Goal: Book appointment/travel/reservation

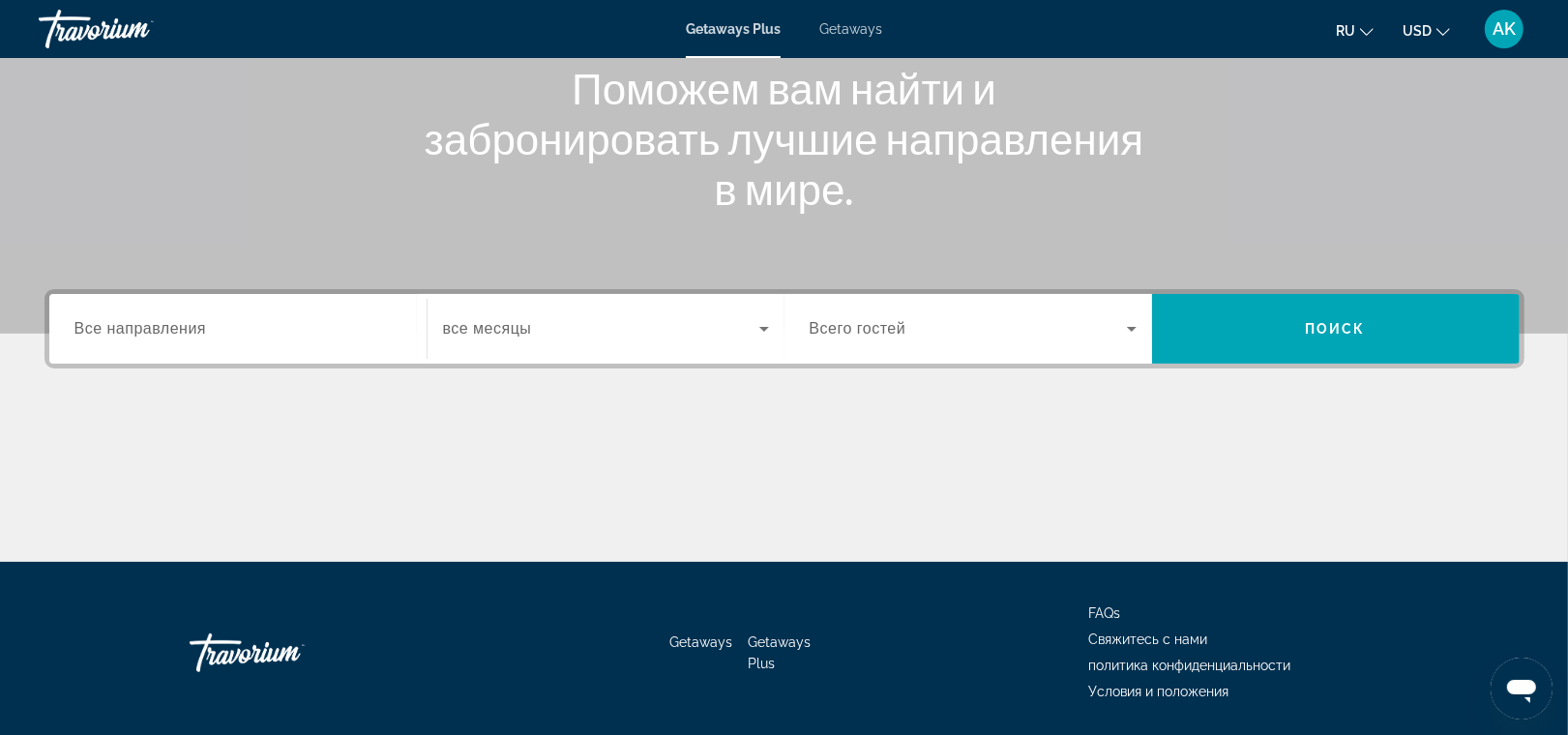
click at [302, 349] on div "Search widget" at bounding box center [238, 329] width 327 height 55
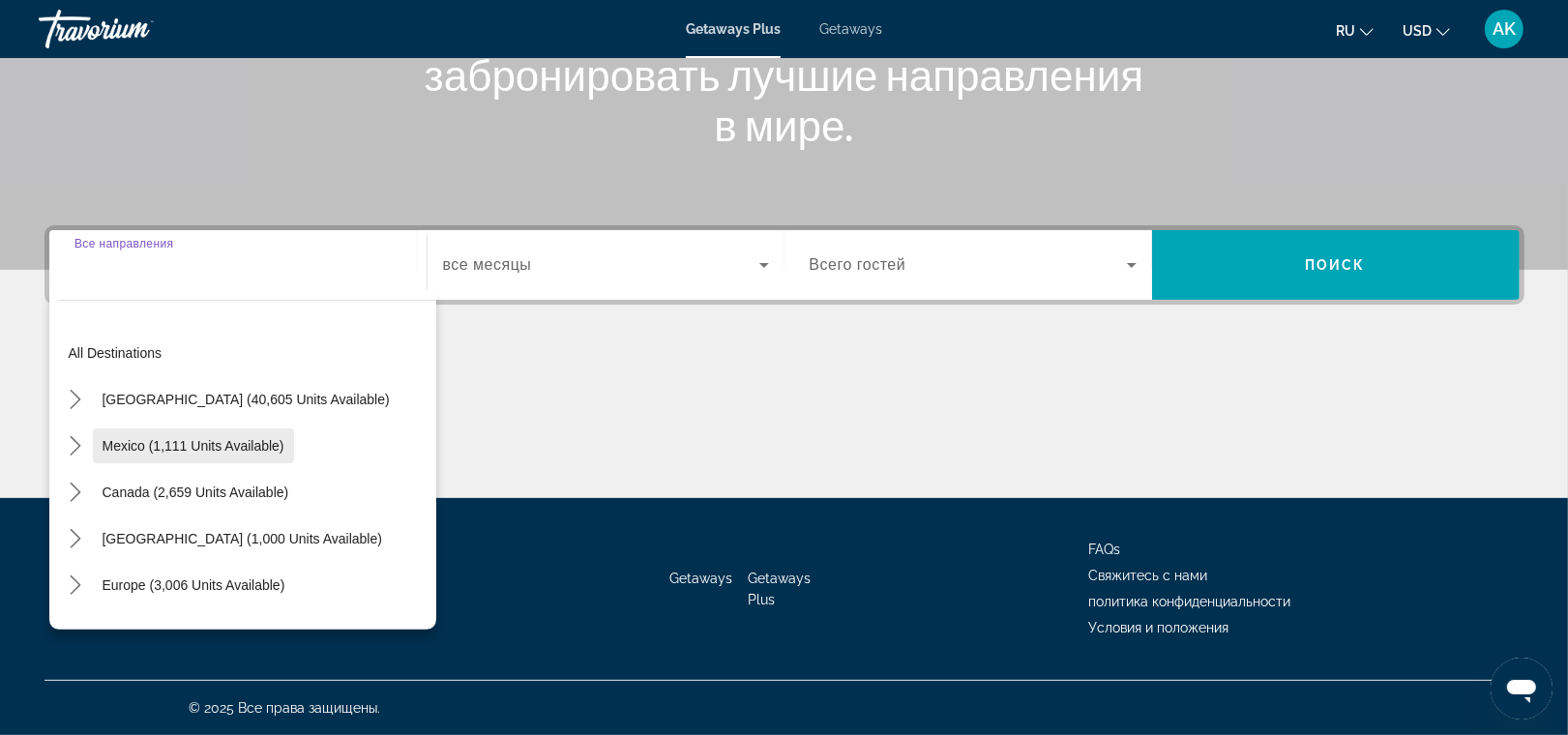
scroll to position [312, 0]
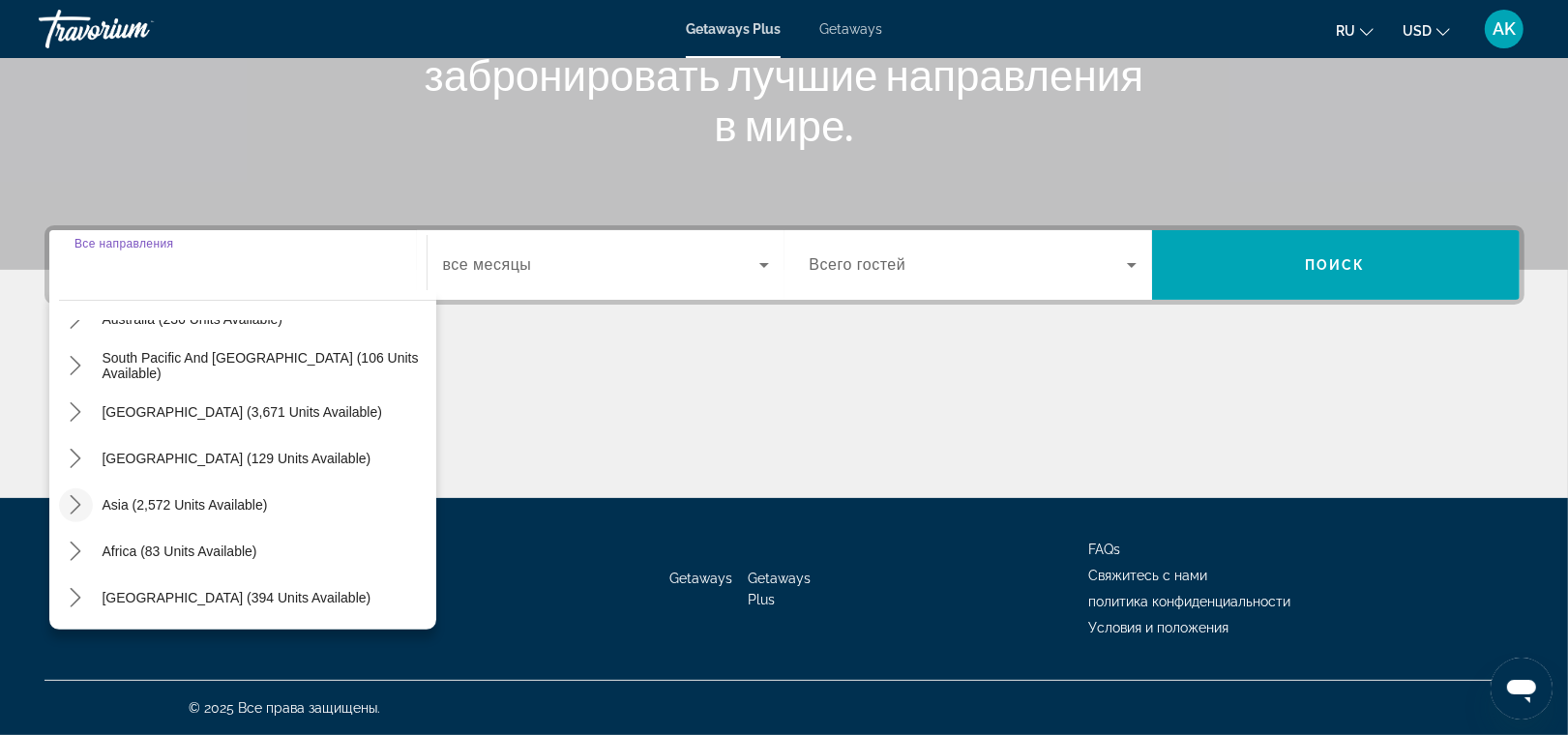
click at [74, 496] on icon "Toggle Asia (2,572 units available) submenu" at bounding box center [76, 505] width 11 height 19
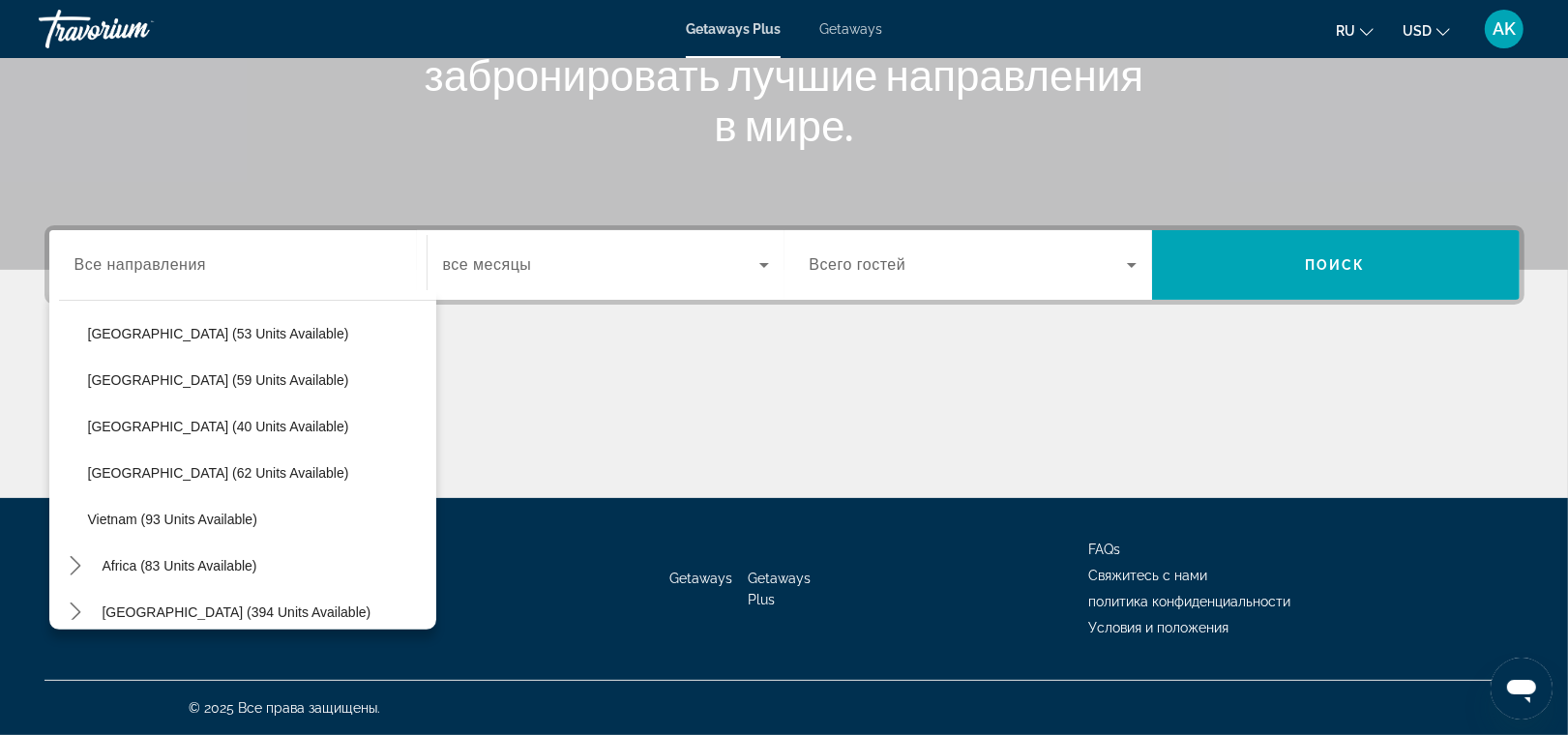
scroll to position [777, 0]
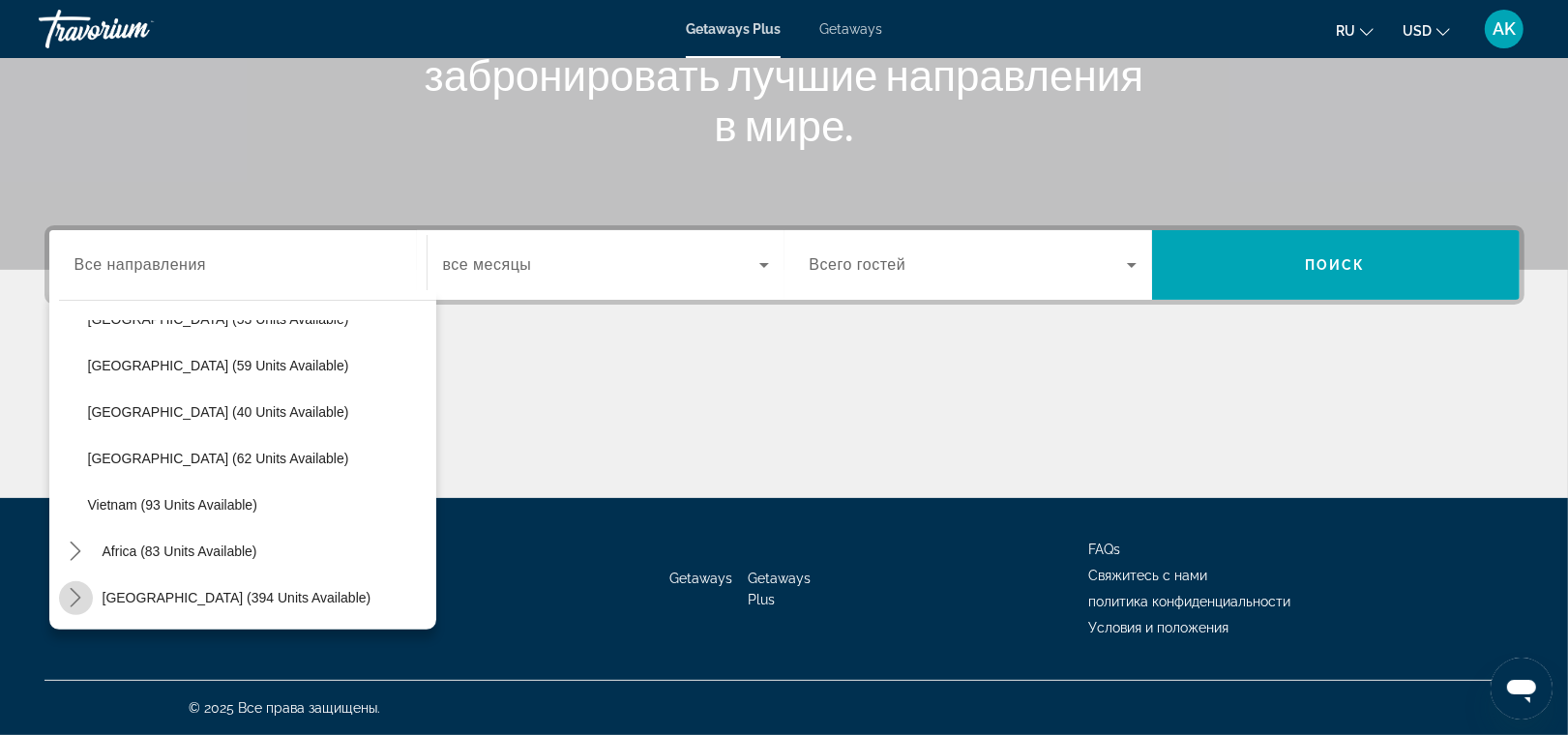
click at [82, 593] on icon "Toggle Middle East (394 units available) submenu" at bounding box center [76, 598] width 19 height 19
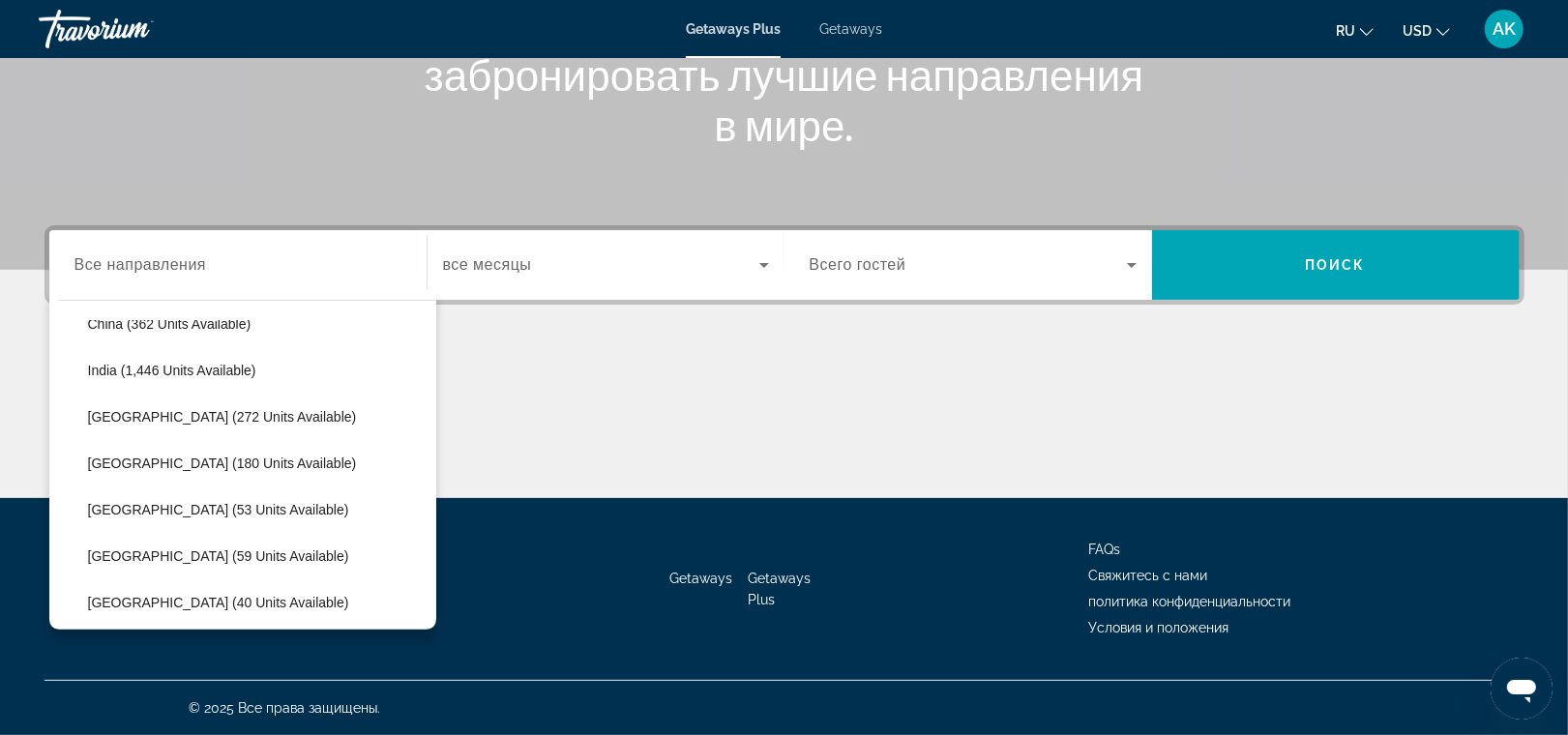
scroll to position [563, 0]
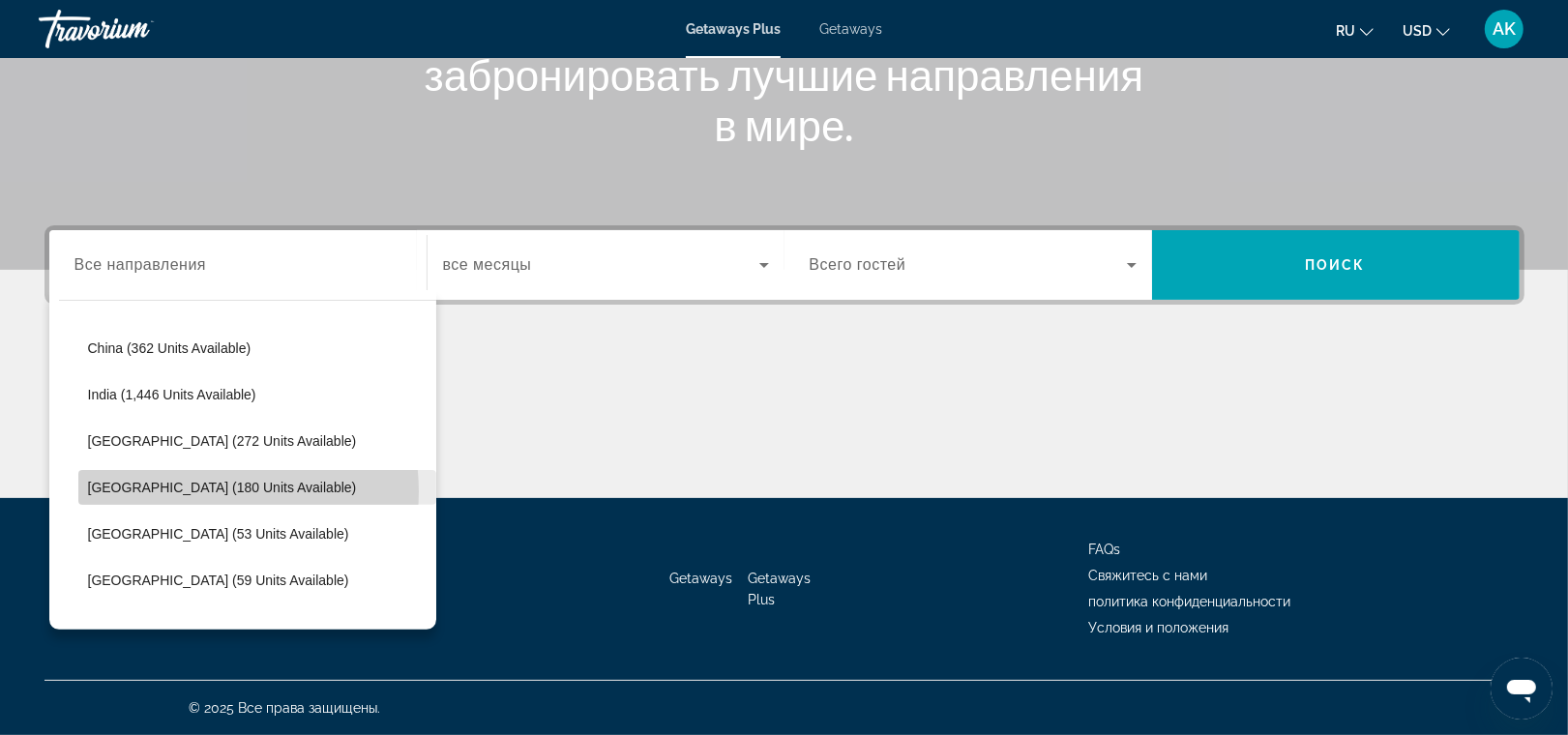
click at [191, 492] on span "[GEOGRAPHIC_DATA] (180 units available)" at bounding box center [222, 488] width 269 height 16
type input "**********"
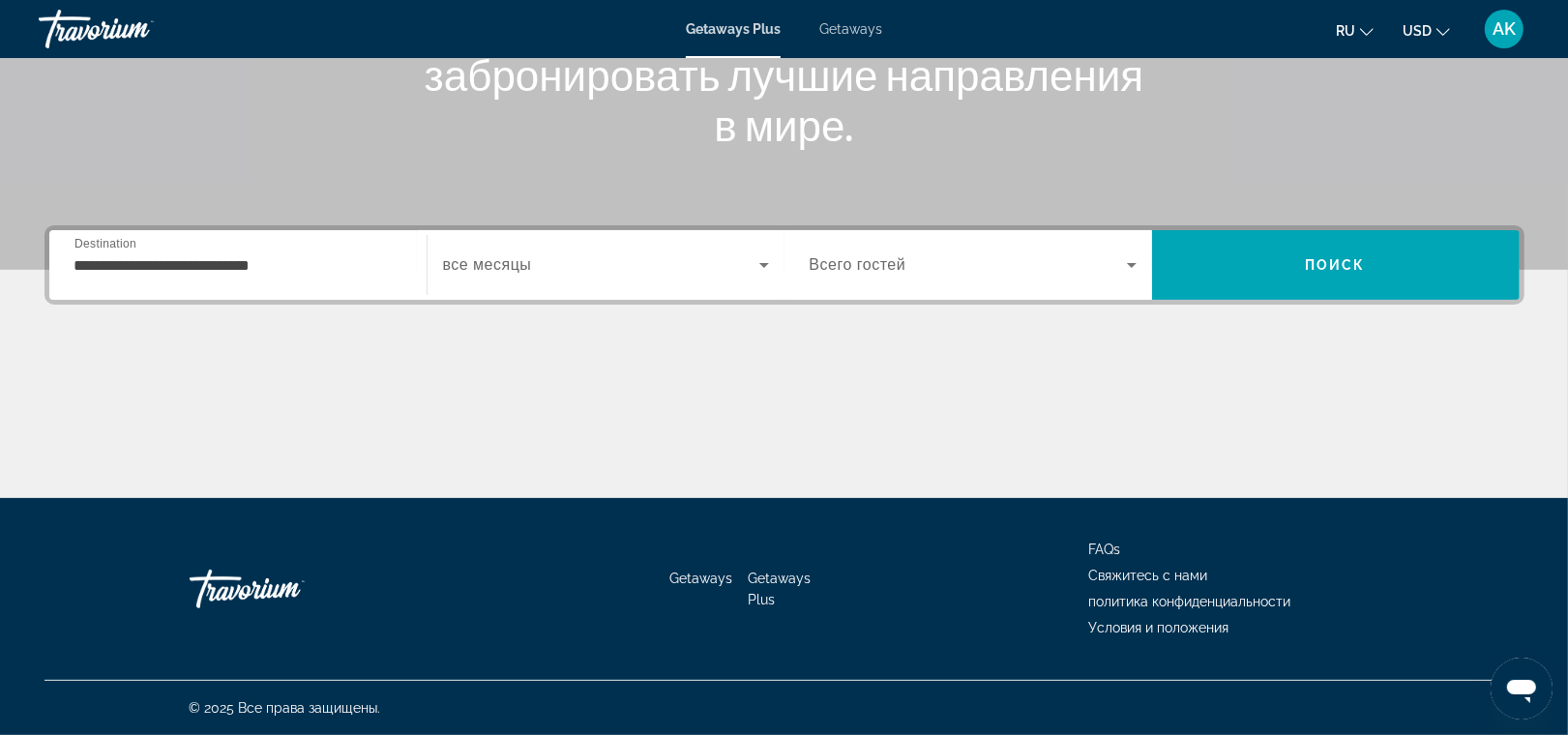
click at [631, 276] on div "Search widget" at bounding box center [605, 266] width 326 height 55
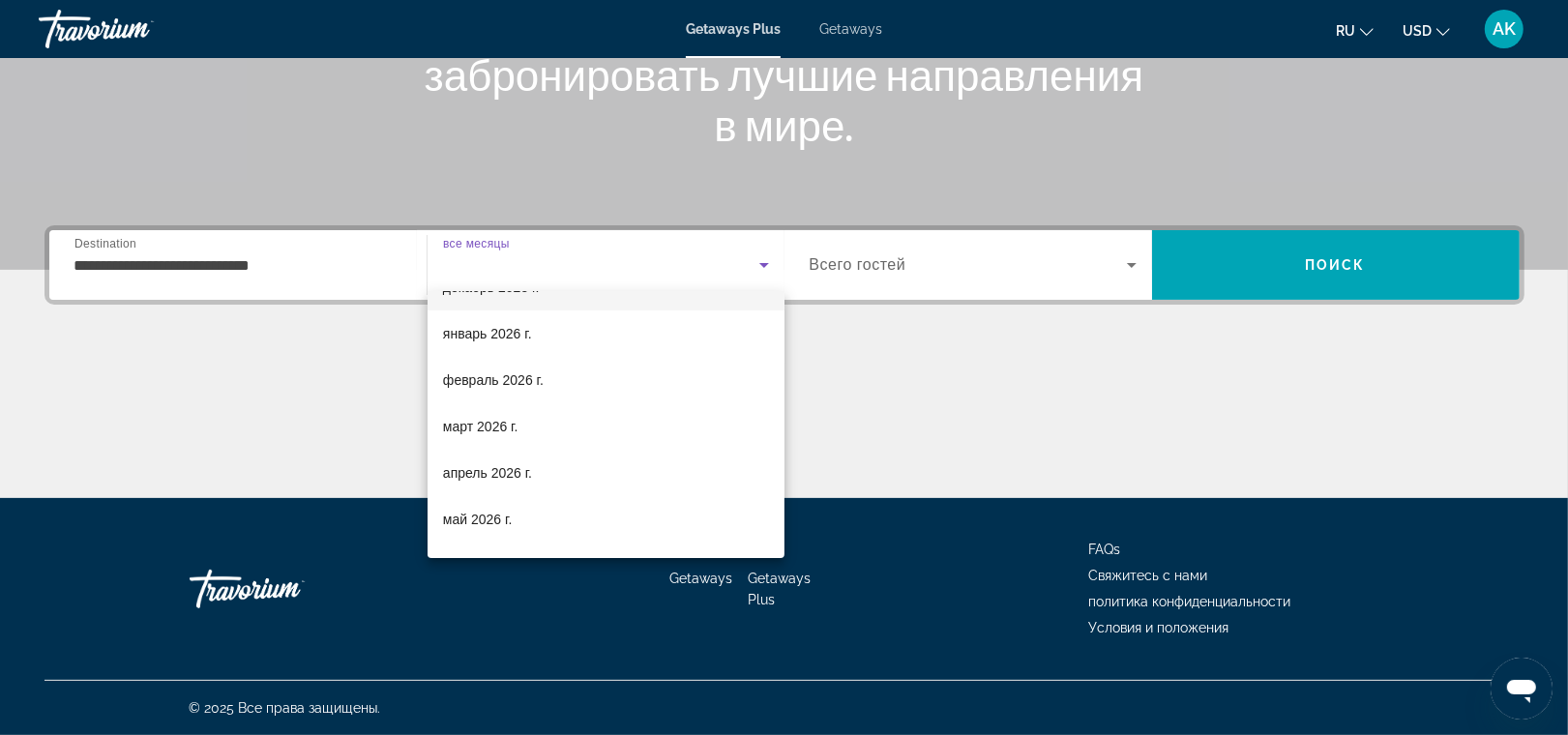
scroll to position [172, 0]
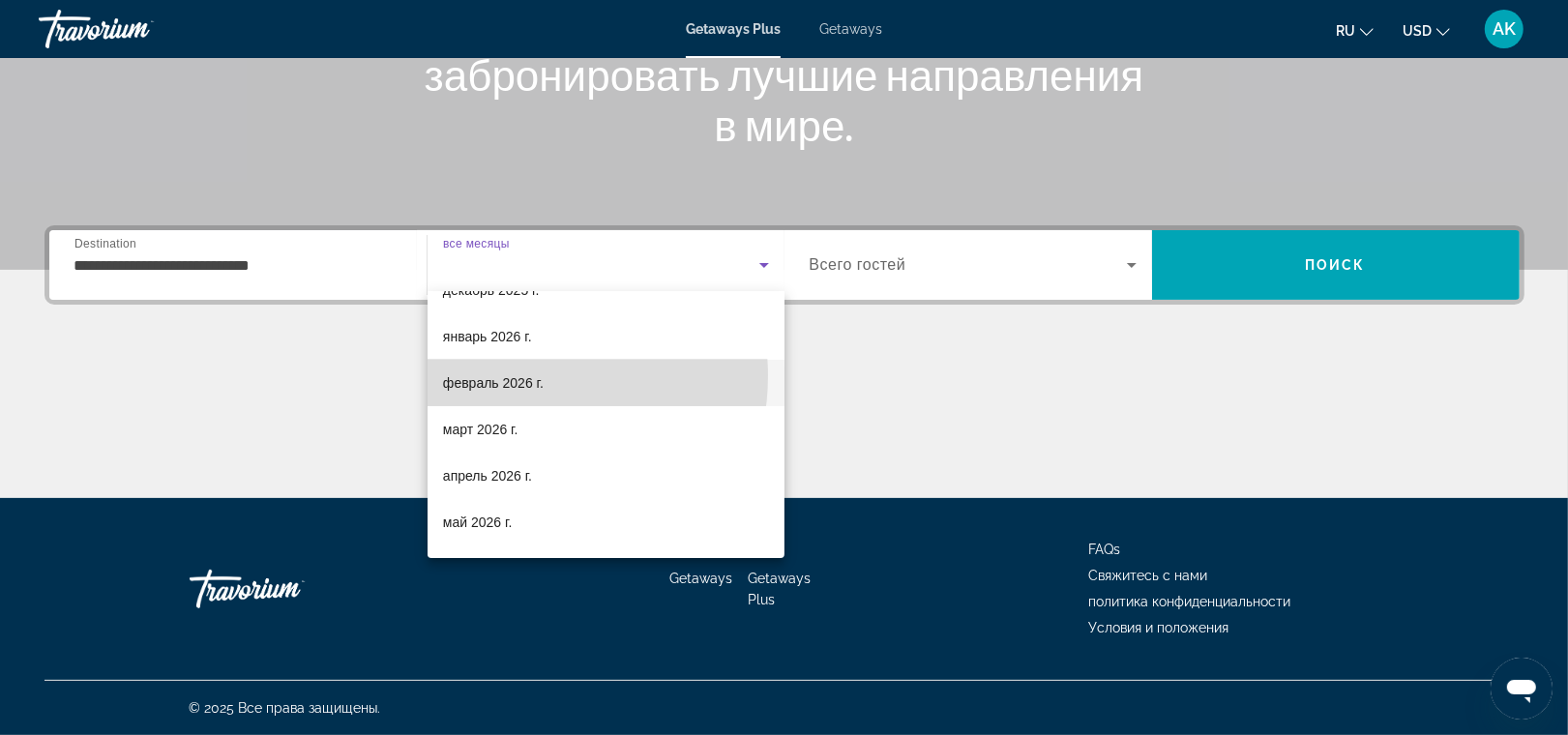
click at [511, 376] on span "февраль 2026 г." at bounding box center [492, 384] width 100 height 23
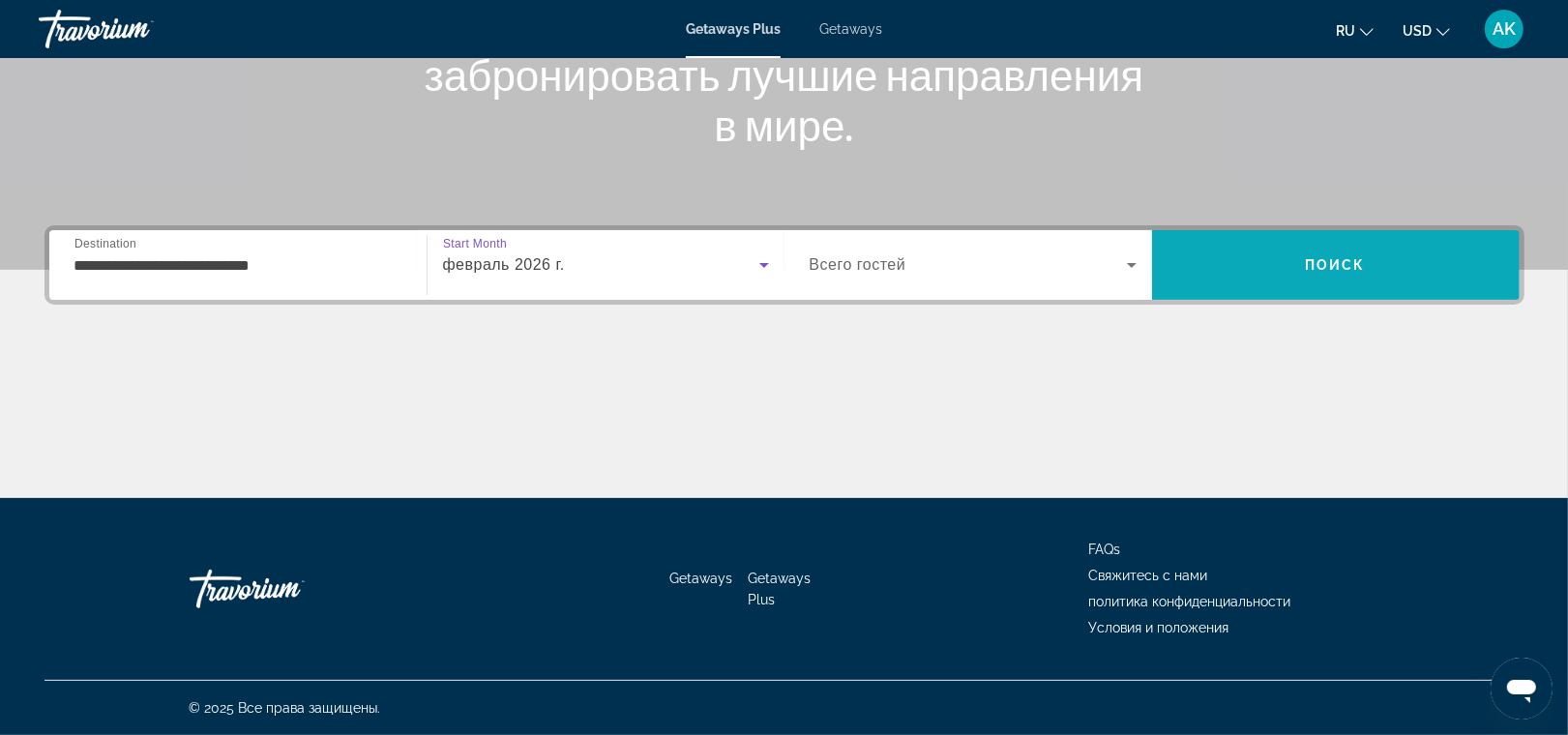
click at [1301, 273] on span "Search" at bounding box center [1336, 266] width 368 height 47
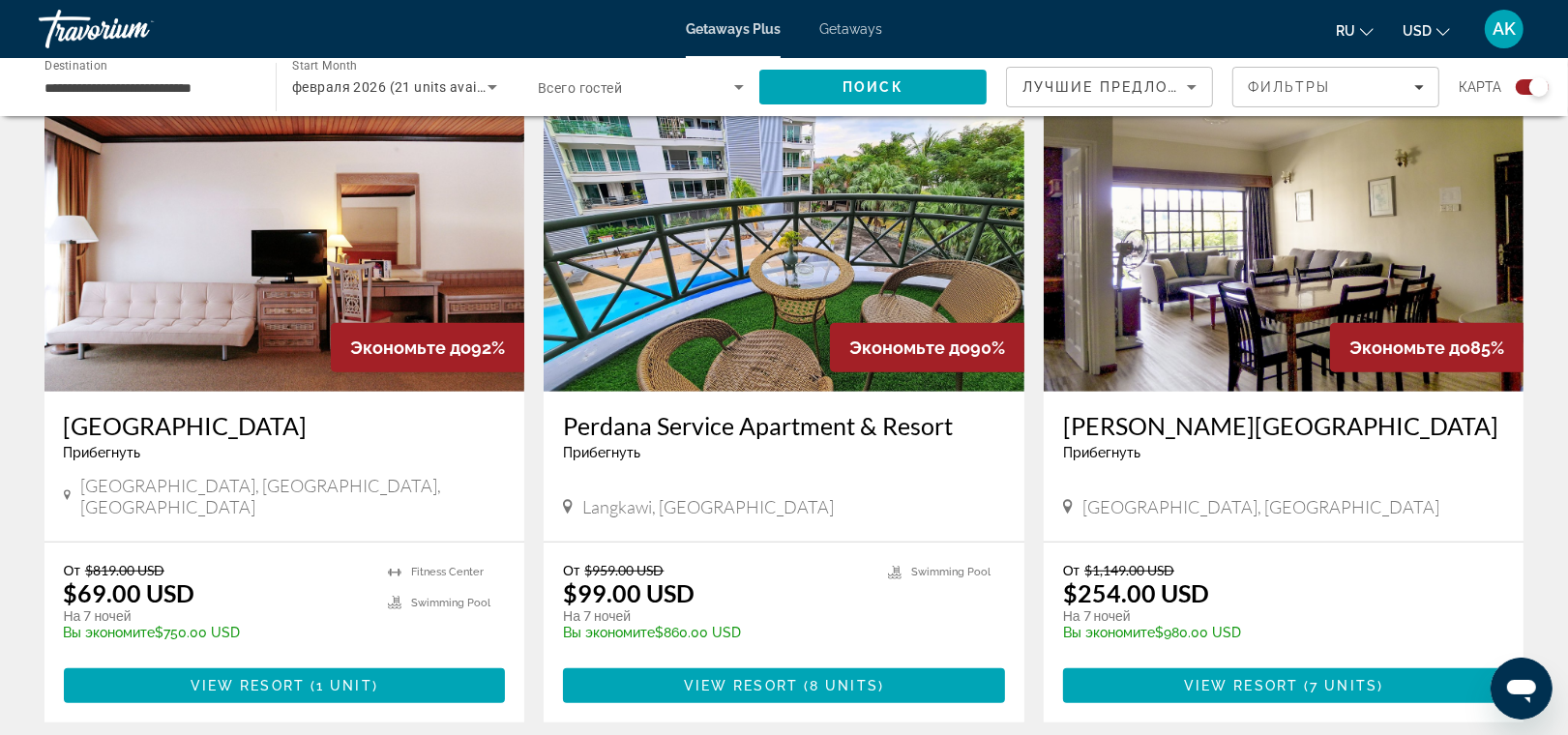
scroll to position [731, 0]
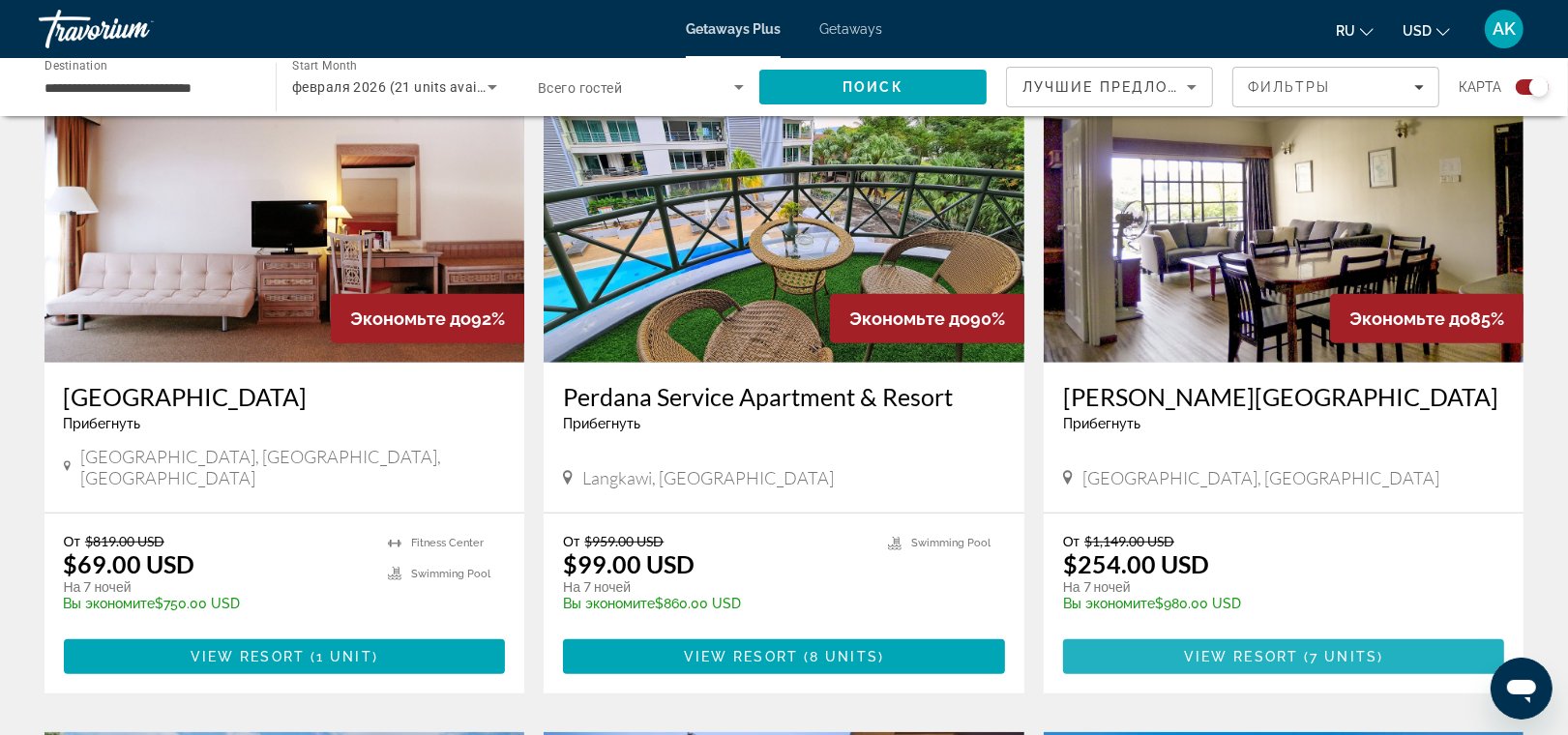
click at [1246, 649] on span "View Resort" at bounding box center [1241, 657] width 114 height 16
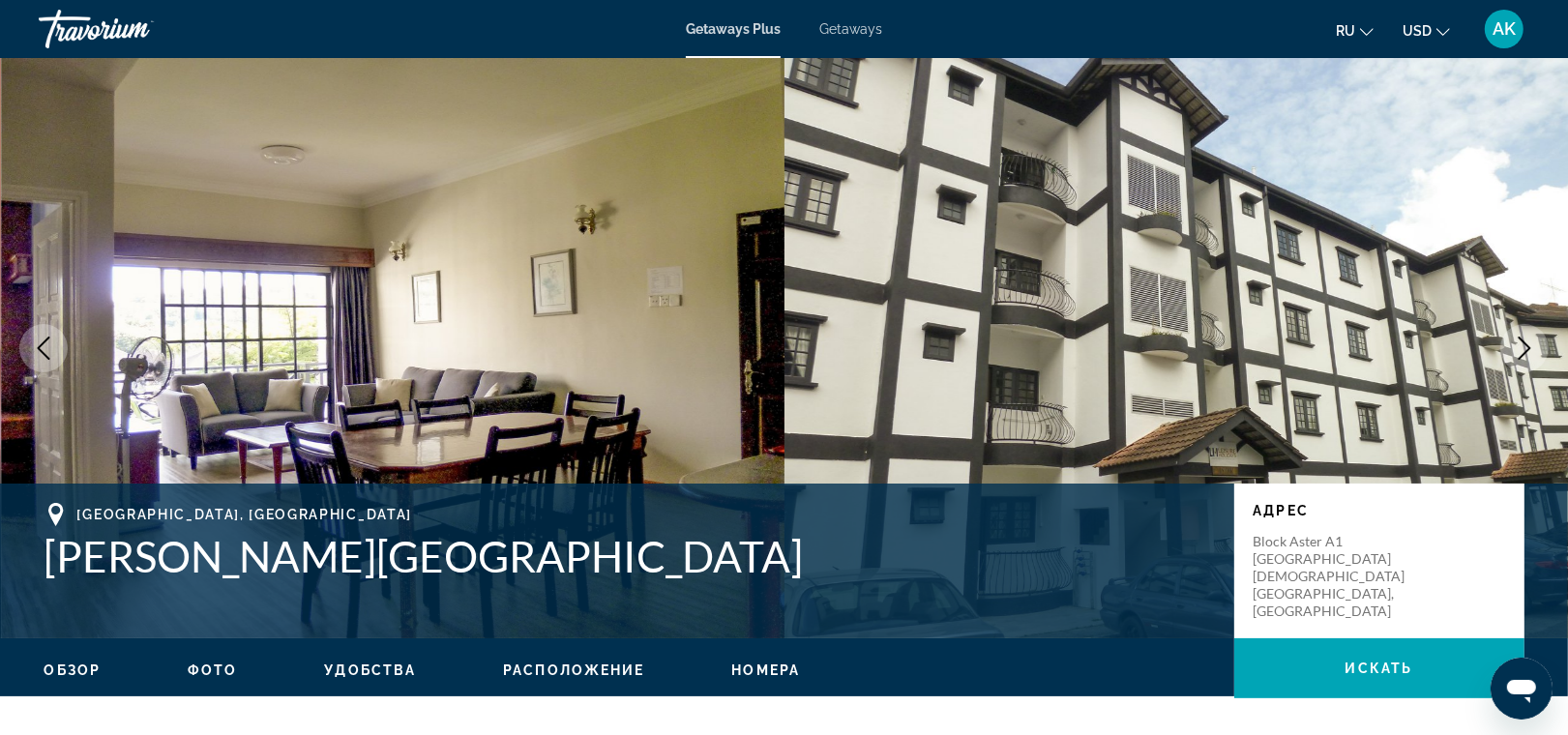
click at [1521, 349] on icon "Next image" at bounding box center [1525, 349] width 23 height 23
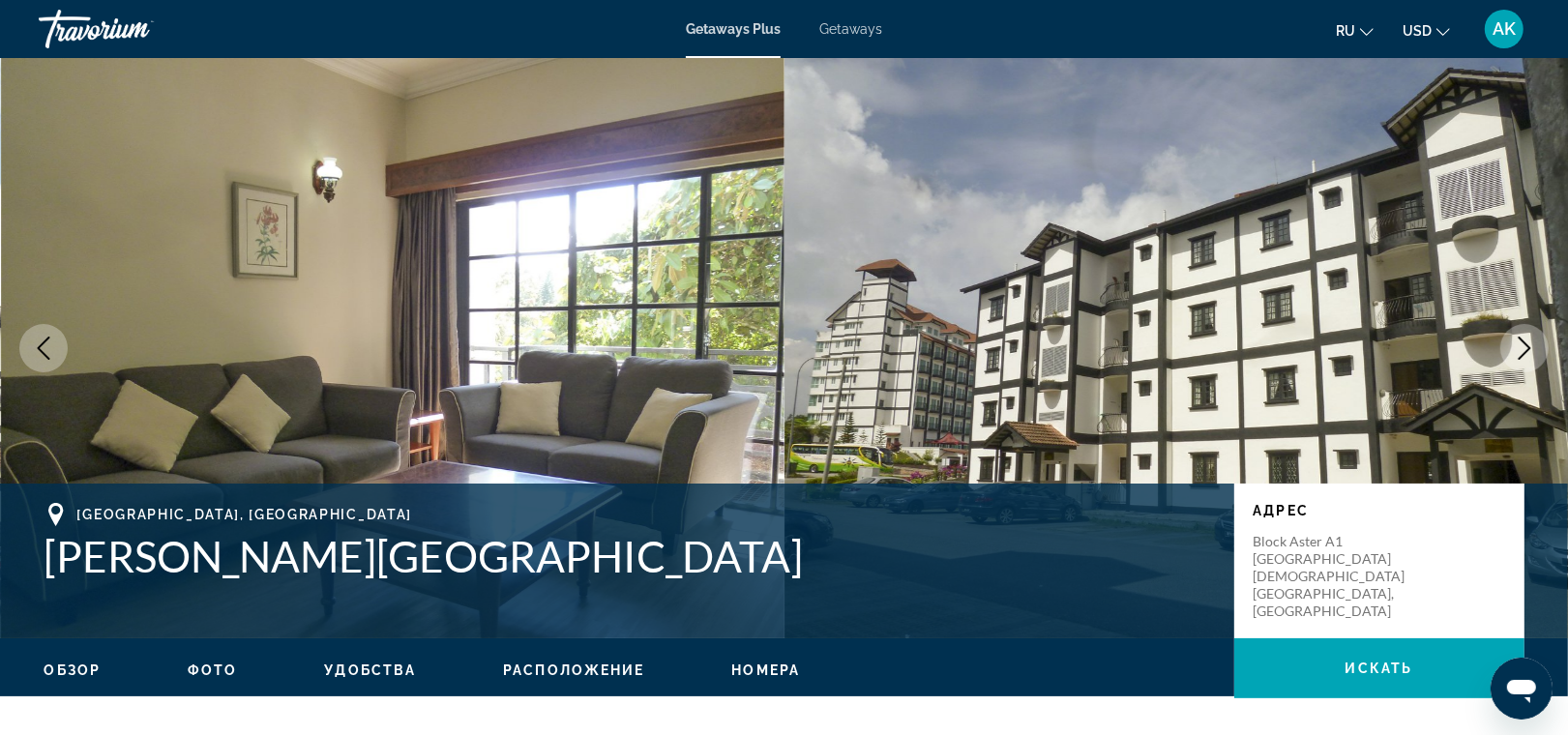
click at [1521, 349] on icon "Next image" at bounding box center [1525, 349] width 23 height 23
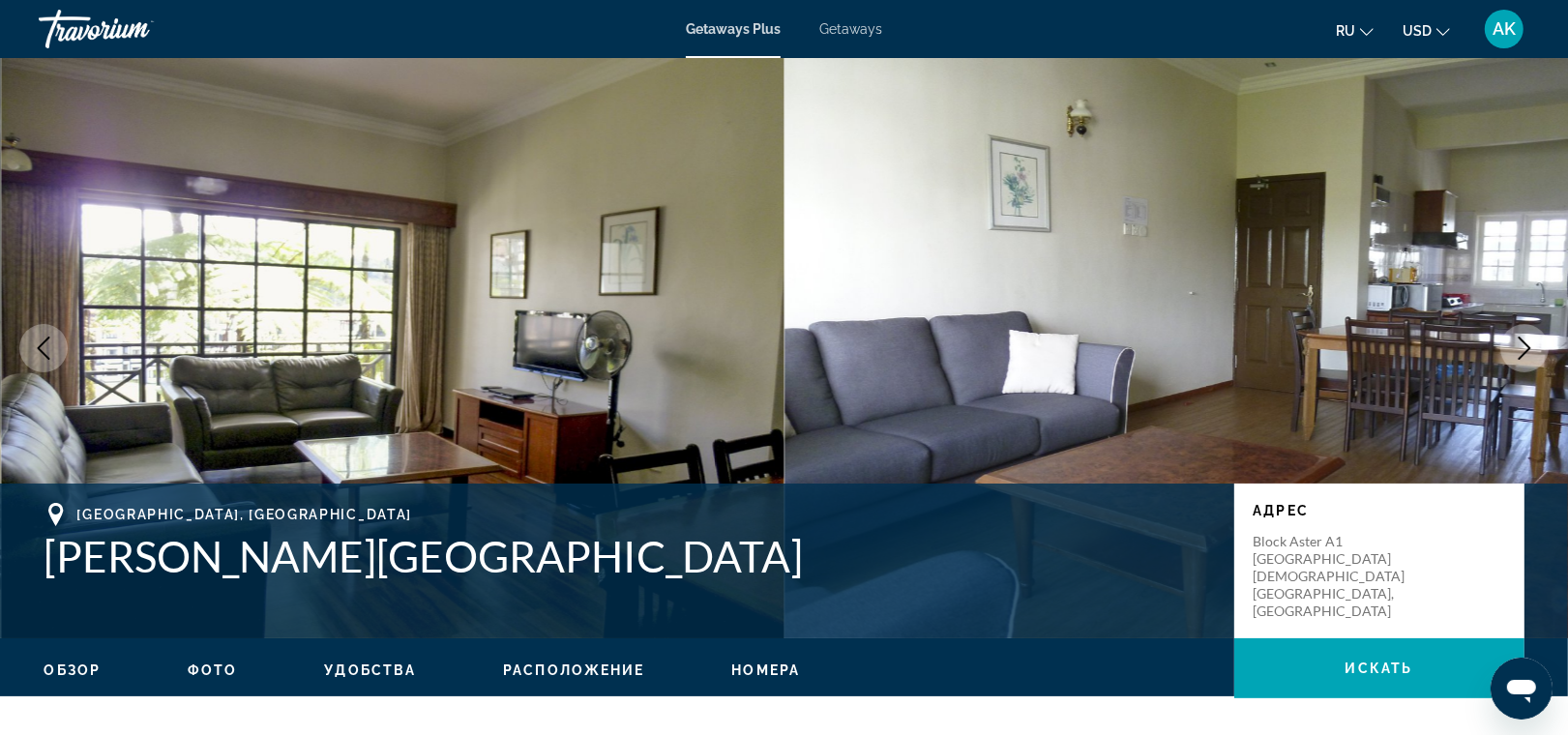
click at [1520, 349] on icon "Next image" at bounding box center [1525, 349] width 23 height 23
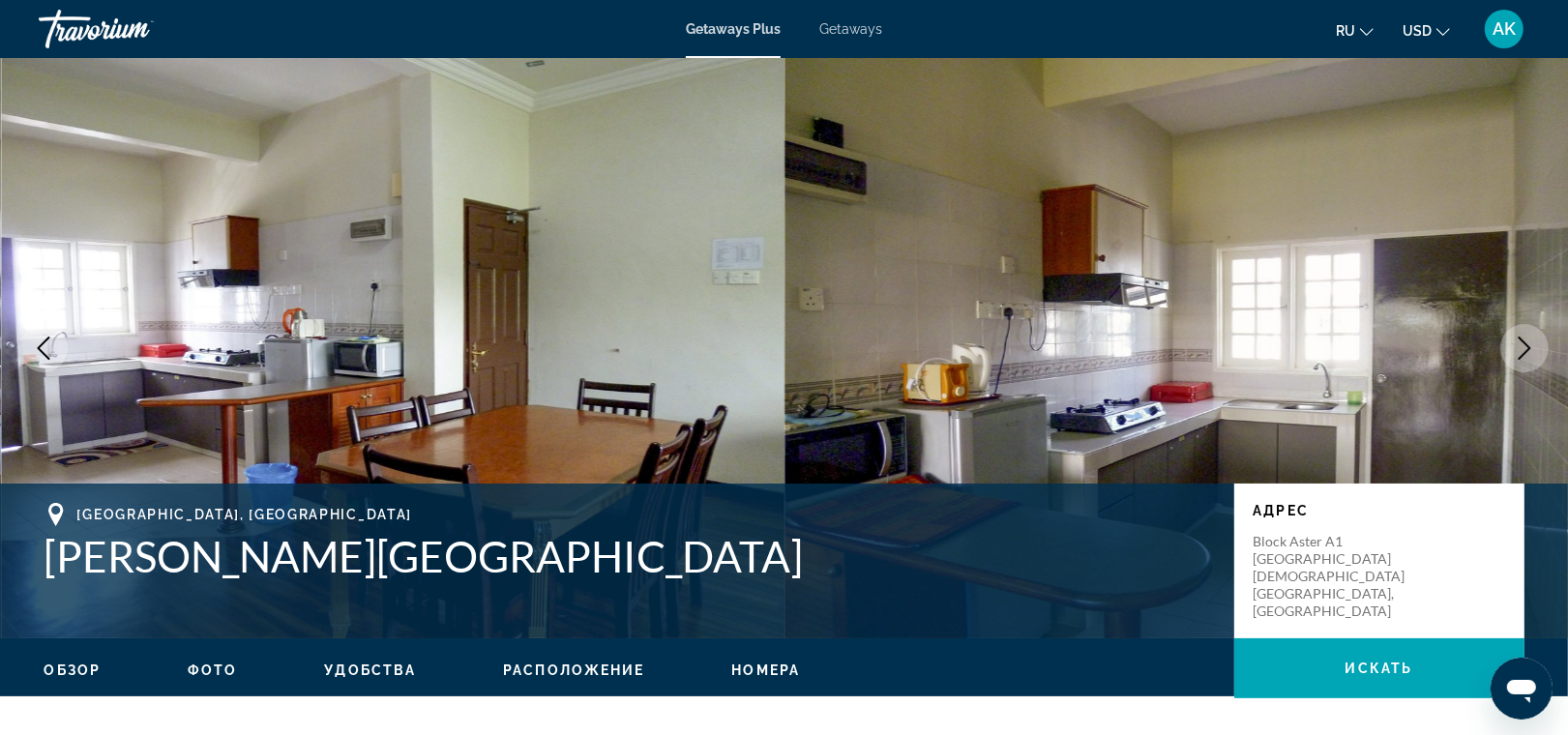
click at [1520, 349] on icon "Next image" at bounding box center [1525, 349] width 23 height 23
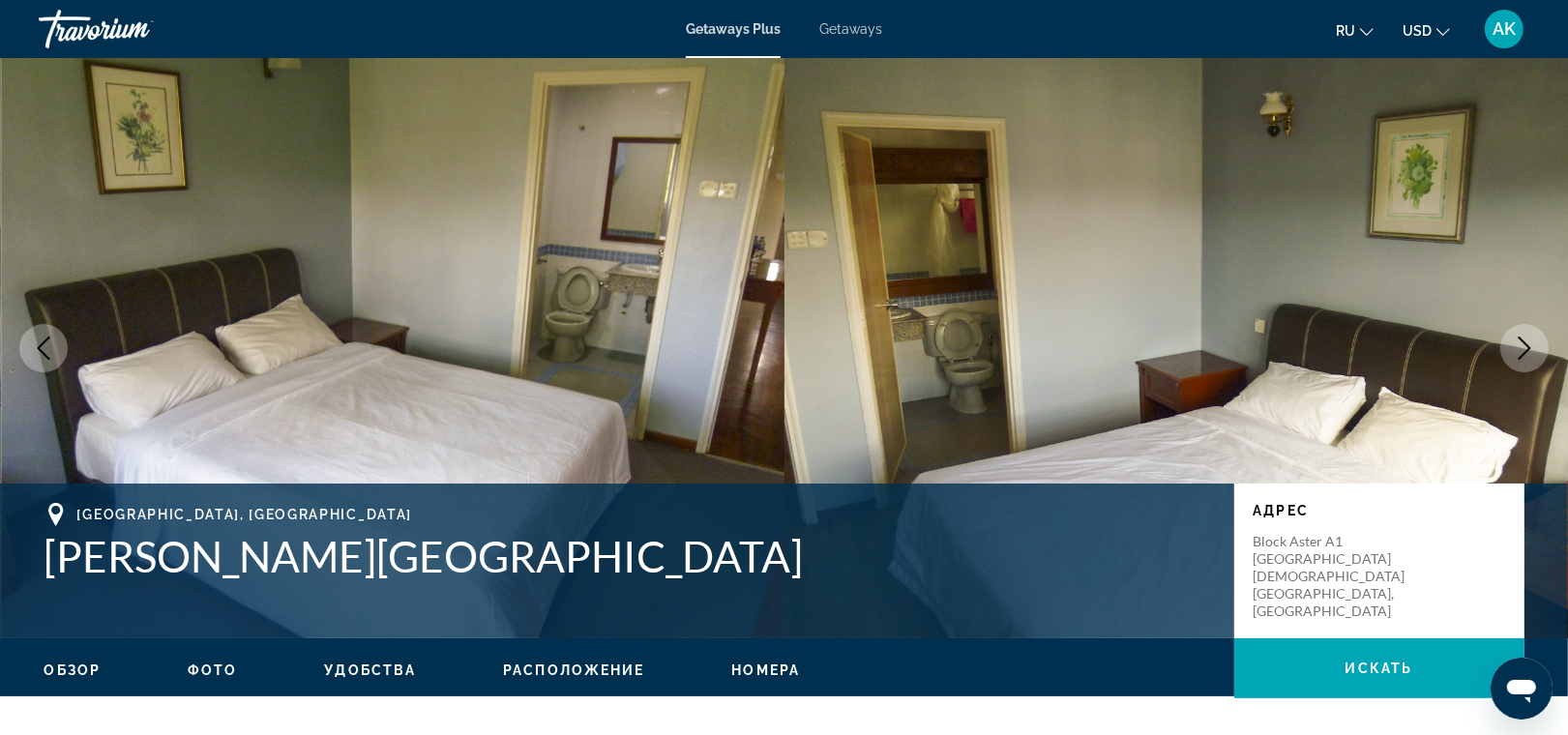
click at [1520, 349] on icon "Next image" at bounding box center [1525, 349] width 23 height 23
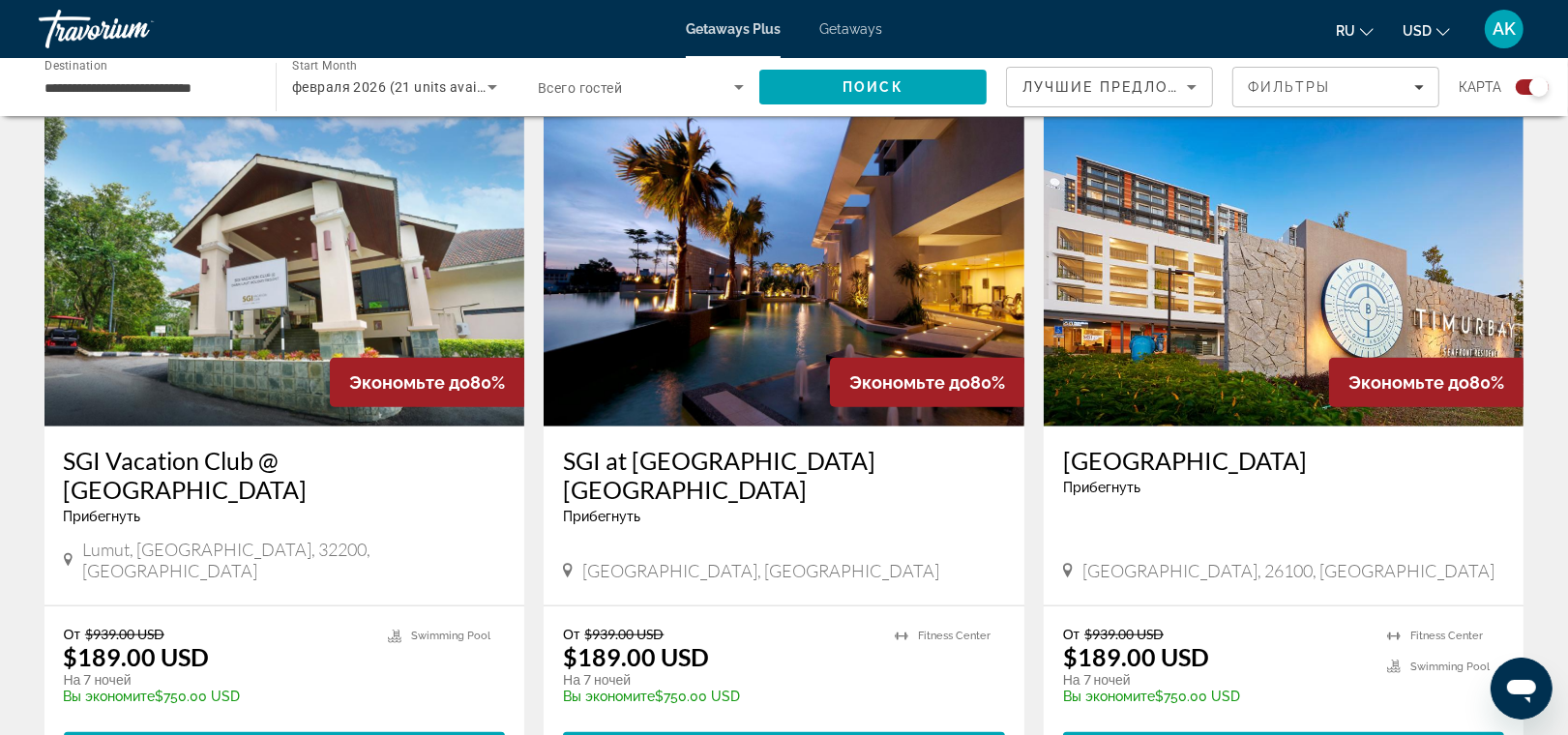
scroll to position [1376, 0]
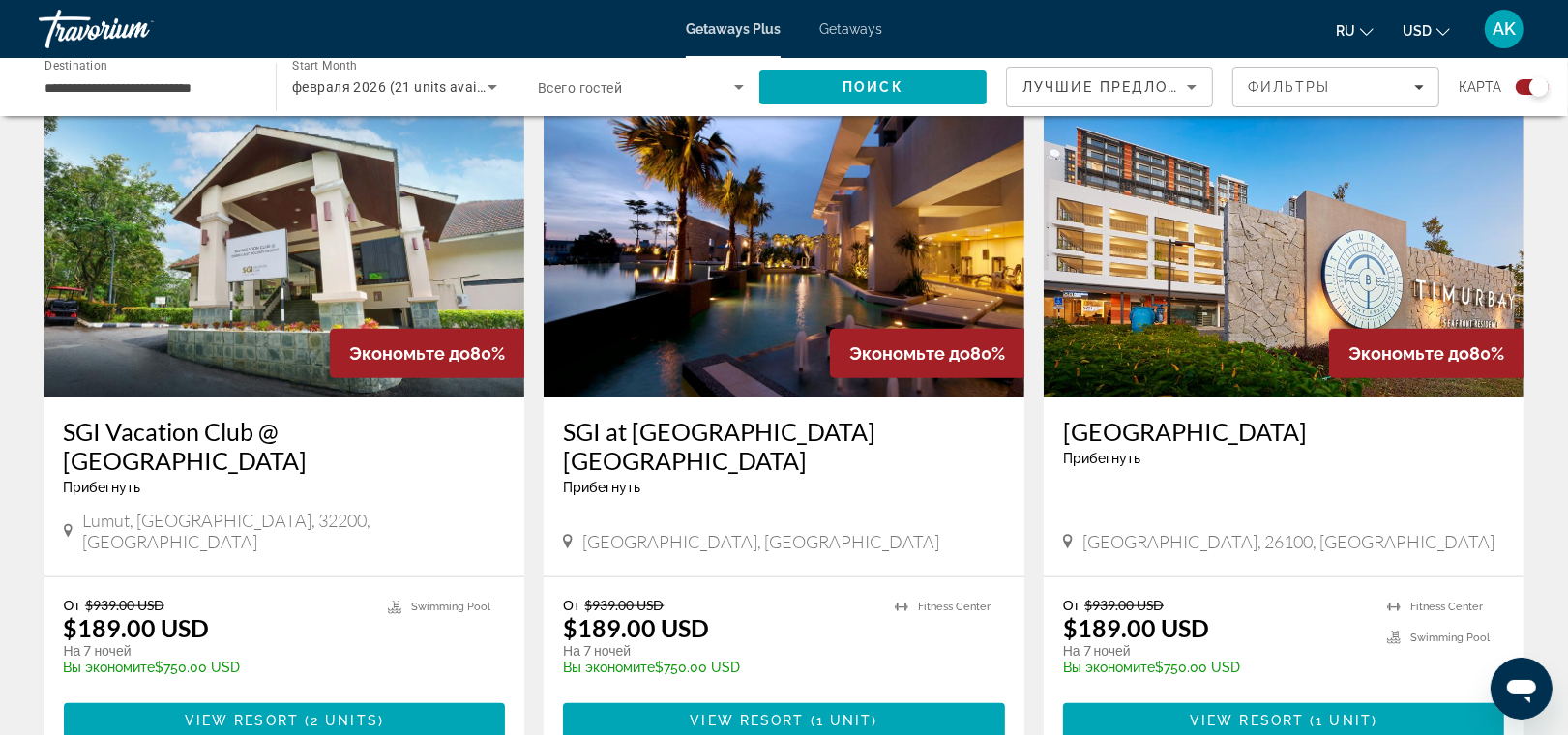
click at [858, 25] on span "Getaways" at bounding box center [851, 29] width 63 height 16
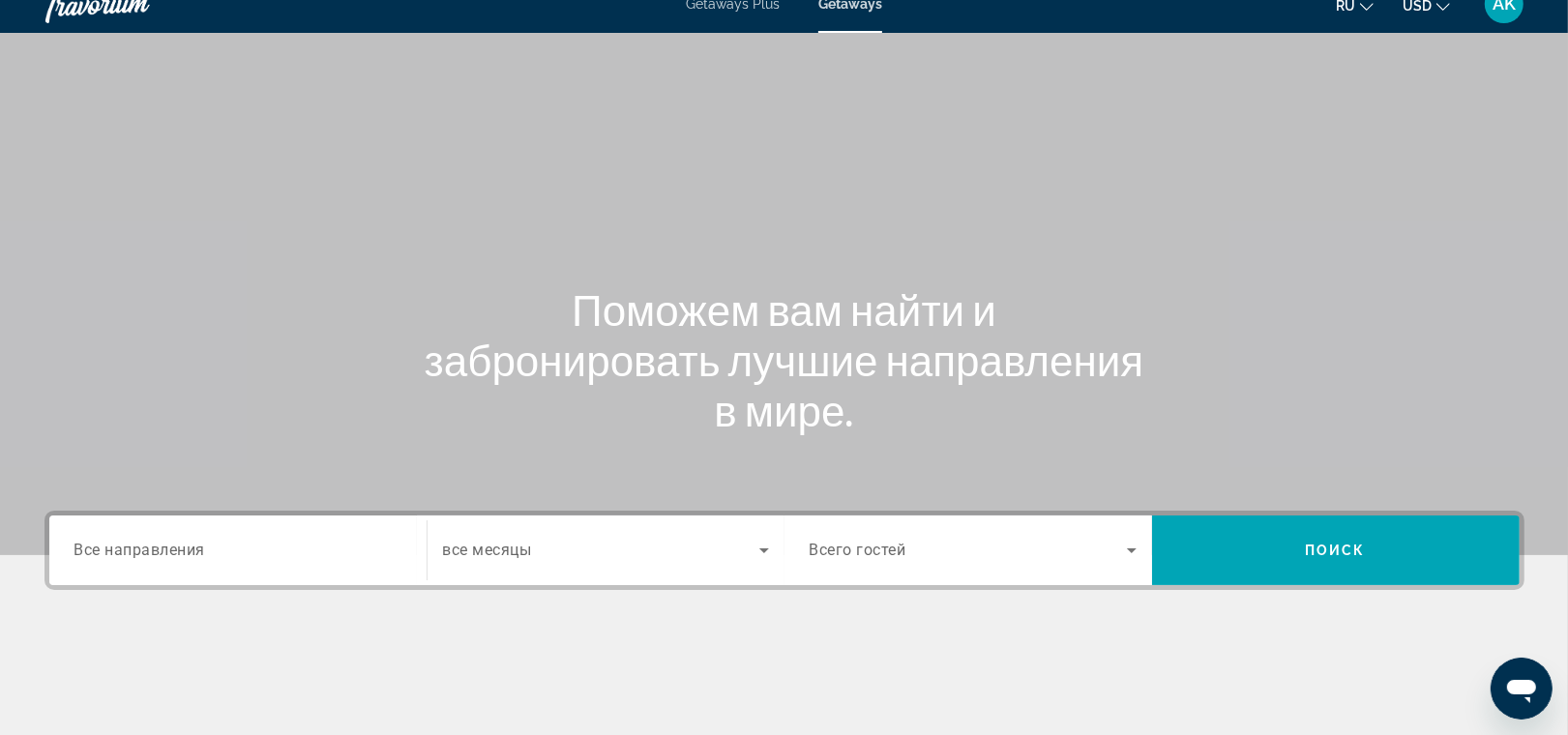
scroll to position [311, 0]
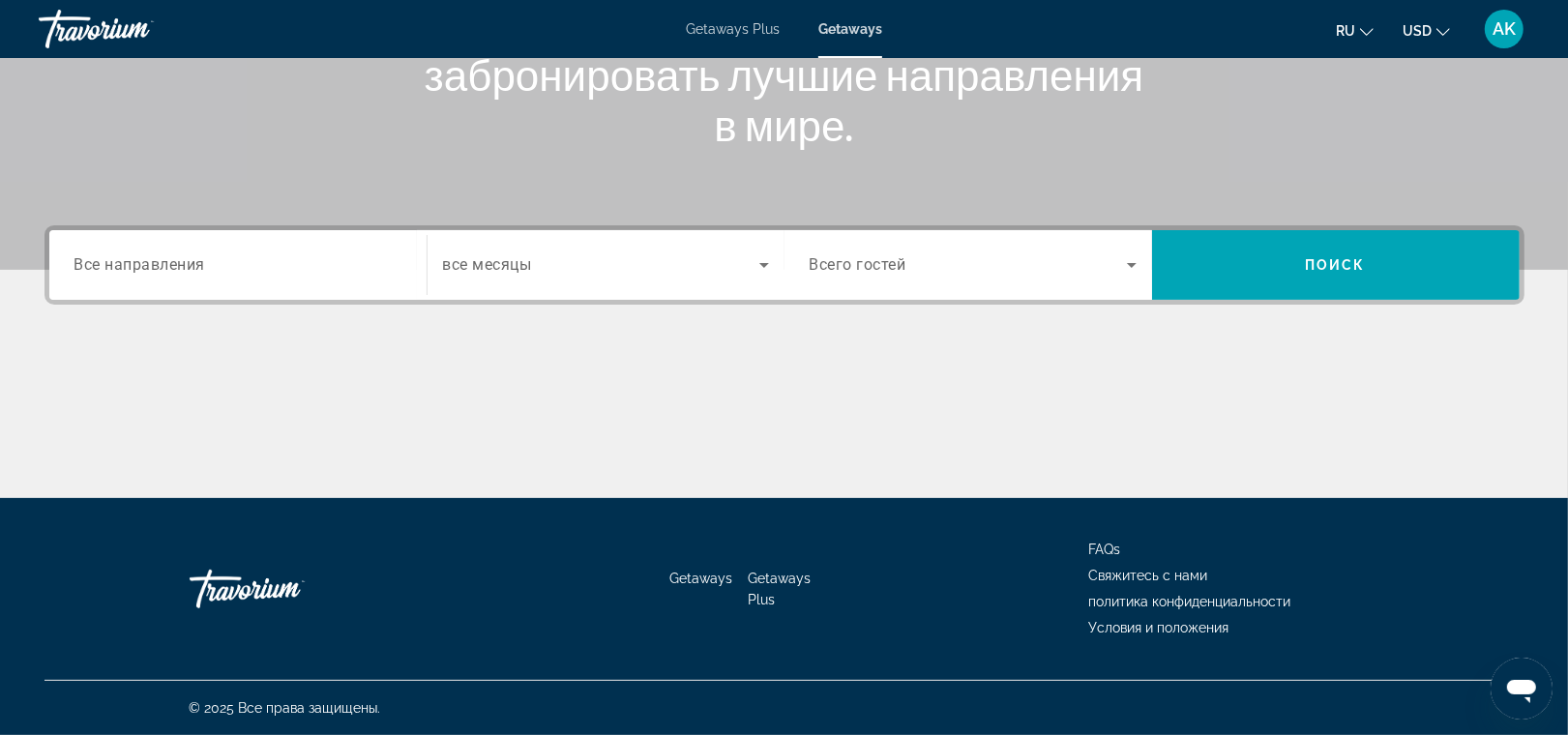
click at [138, 251] on div "Search widget" at bounding box center [238, 266] width 327 height 55
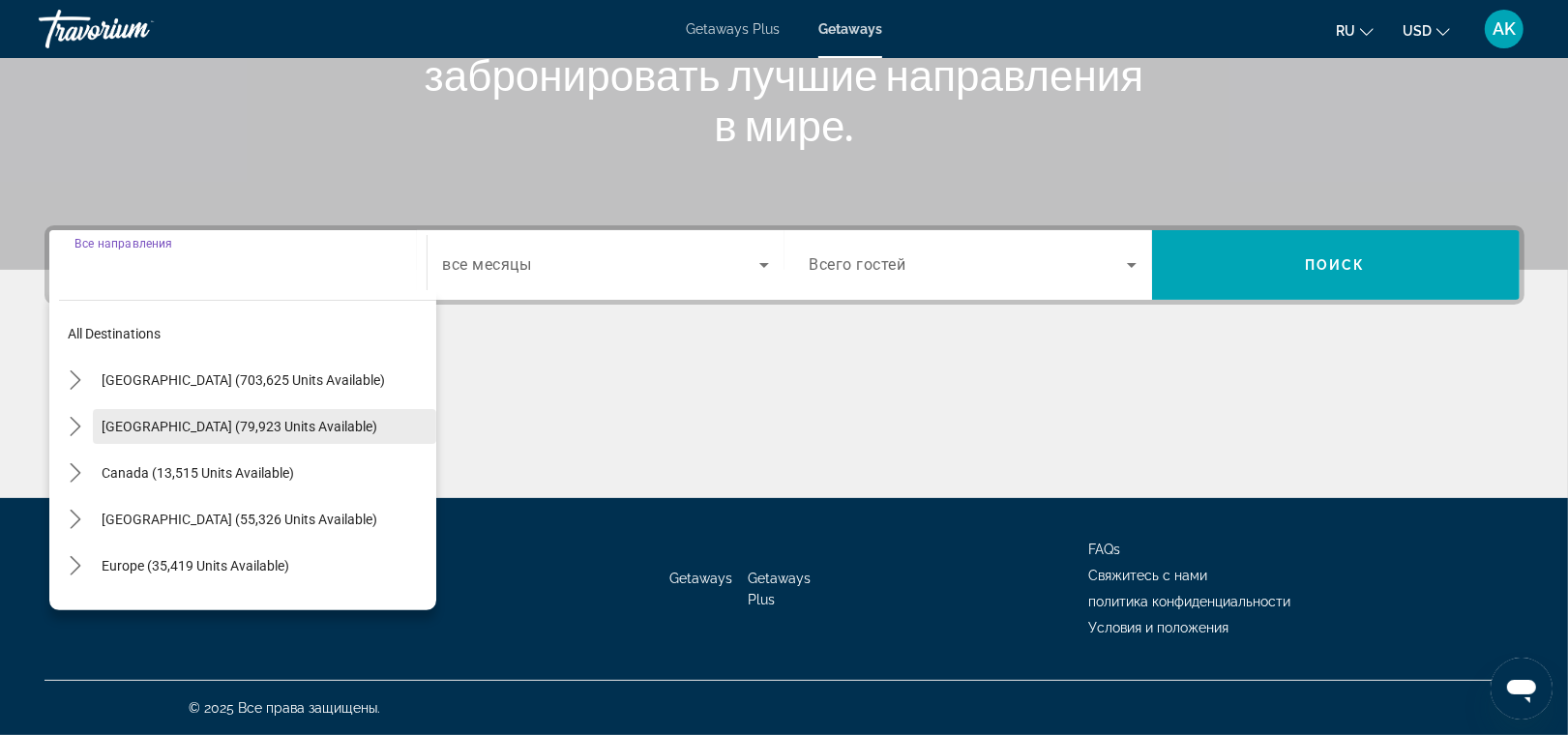
scroll to position [312, 0]
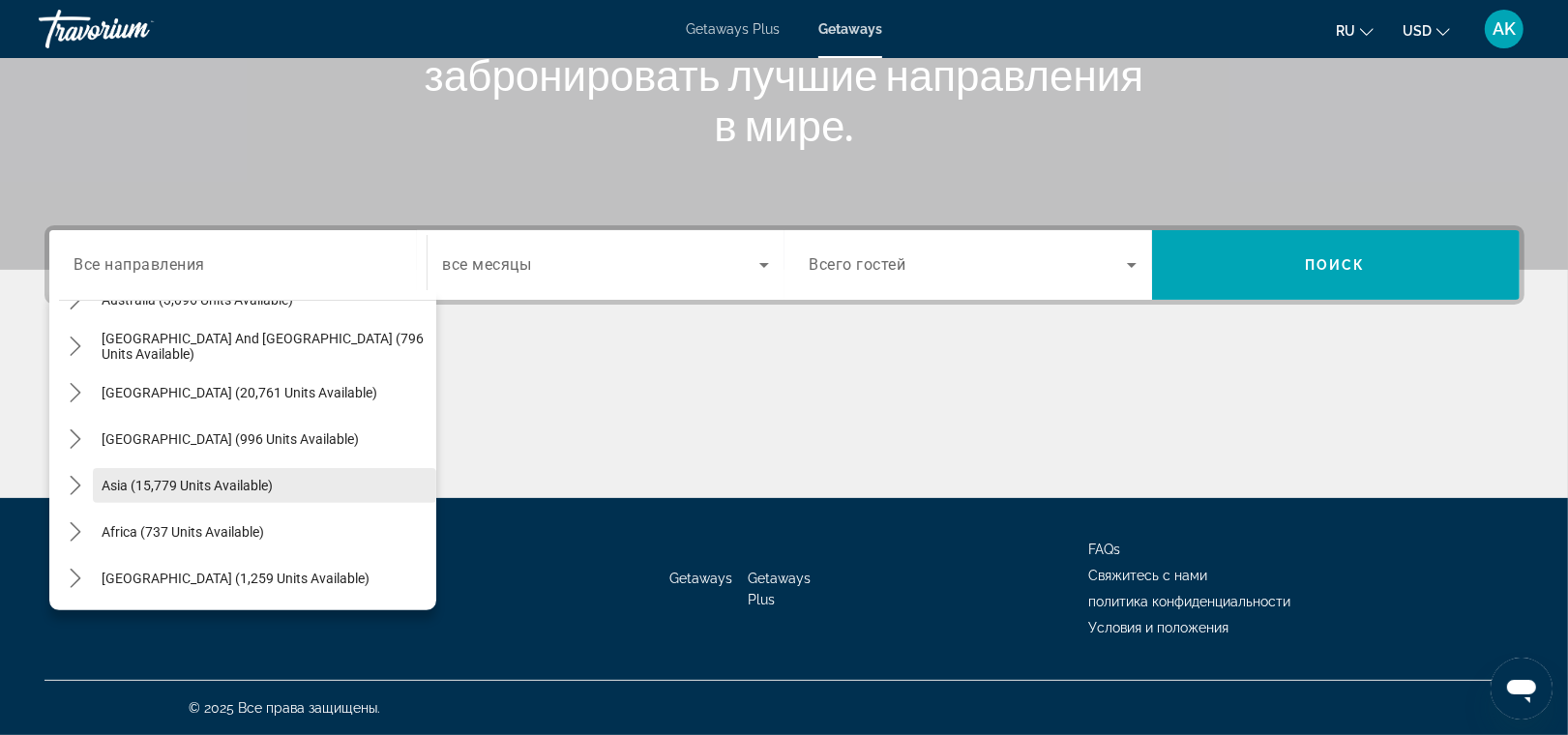
drag, startPoint x: 192, startPoint y: 433, endPoint x: 131, endPoint y: 489, distance: 82.8
click at [131, 489] on mat-tree "All destinations [GEOGRAPHIC_DATA] (703,625 units available) [GEOGRAPHIC_DATA] …" at bounding box center [248, 300] width 378 height 604
click at [76, 573] on icon "Toggle Middle East (1,259 units available) submenu" at bounding box center [76, 579] width 11 height 19
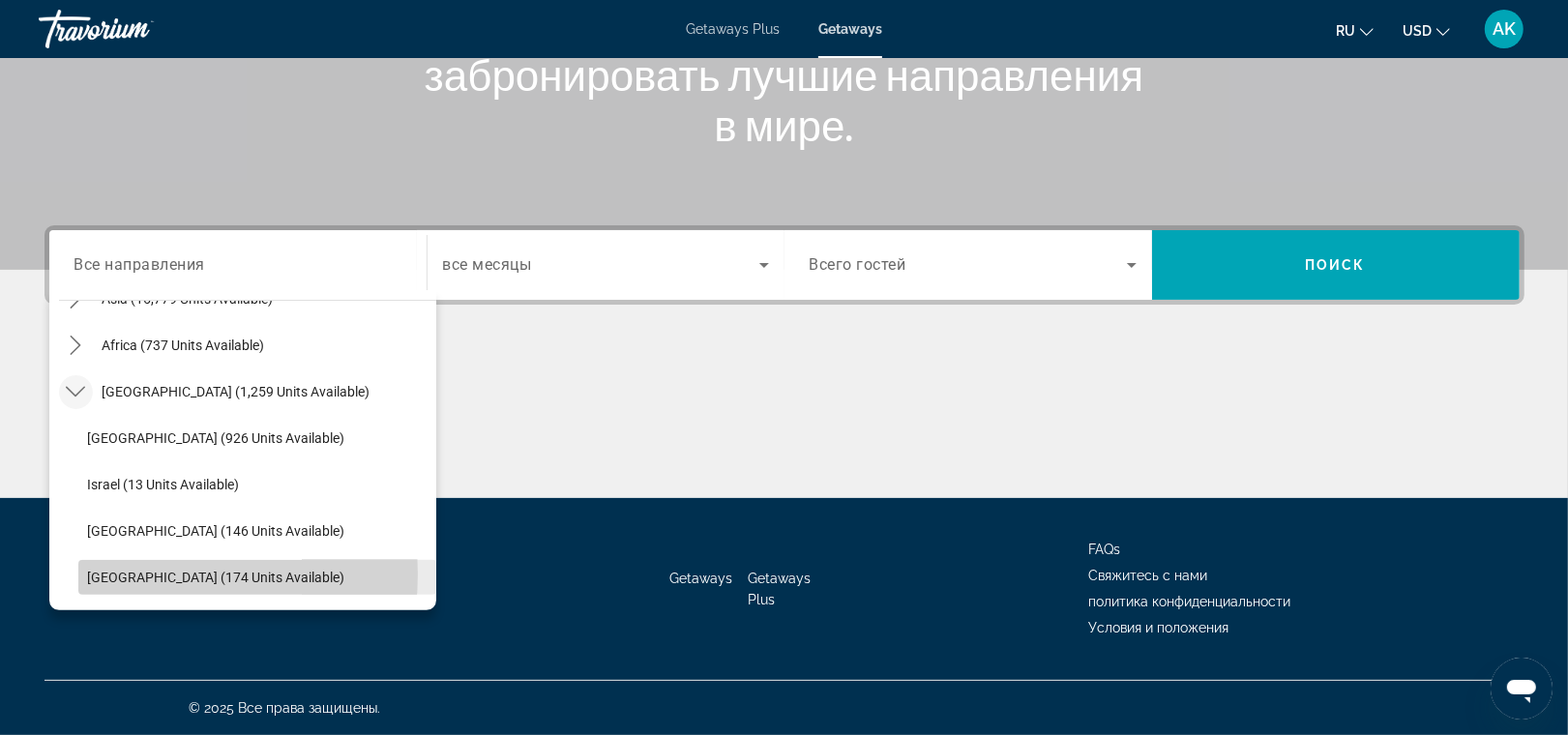
click at [114, 573] on span "[GEOGRAPHIC_DATA] (174 units available)" at bounding box center [216, 578] width 257 height 16
type input "**********"
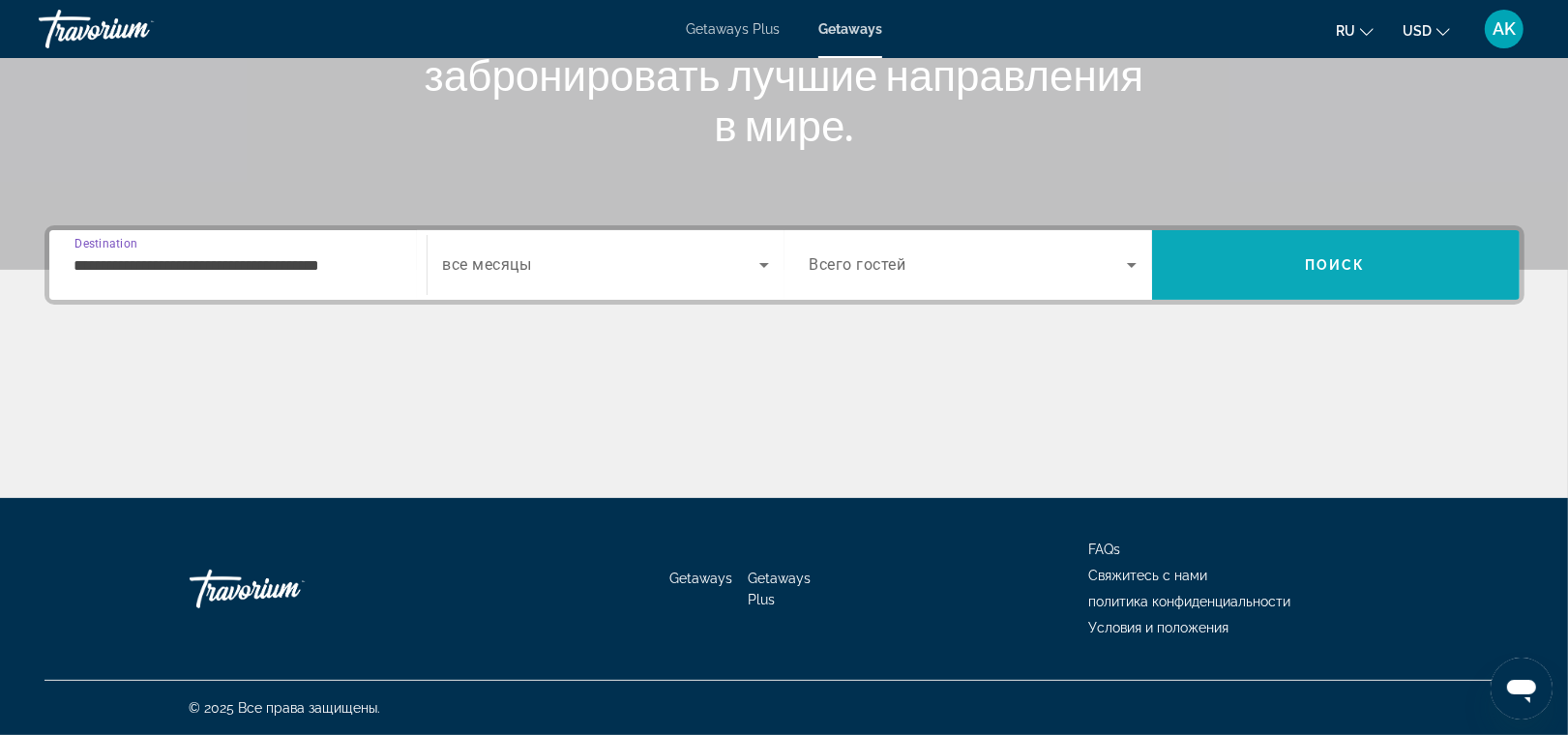
click at [1273, 264] on span "Search" at bounding box center [1336, 266] width 368 height 47
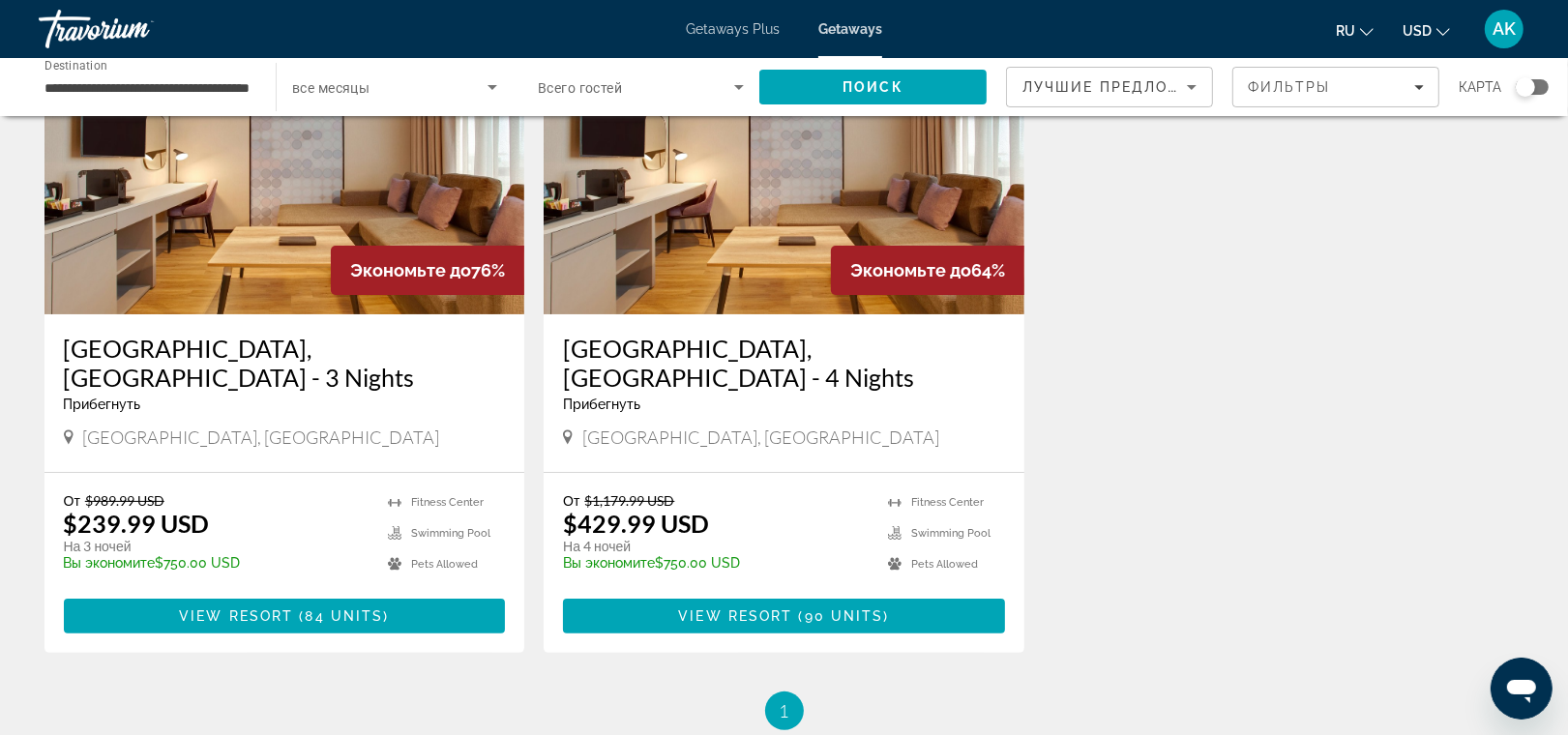
scroll to position [157, 0]
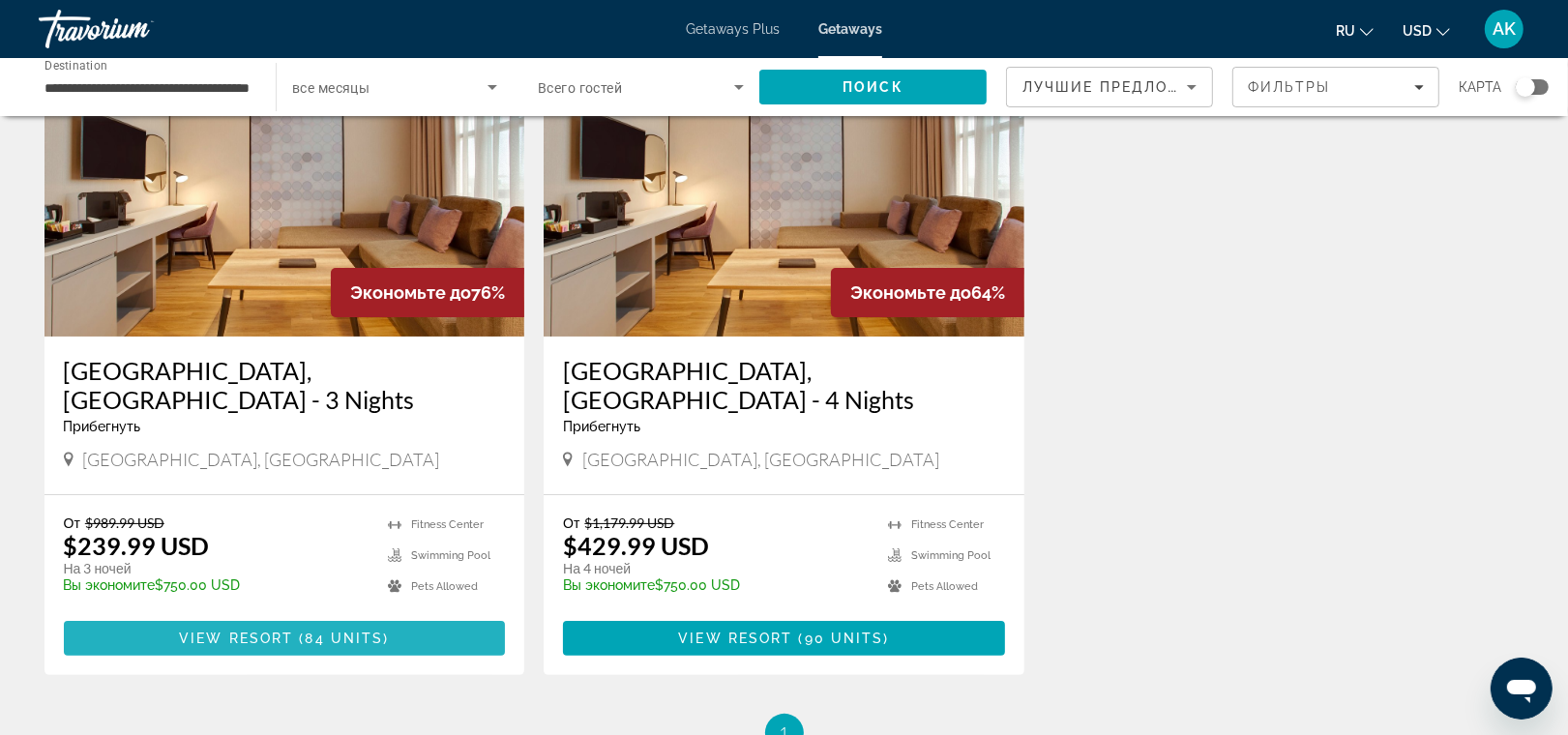
click at [282, 631] on span "View Resort" at bounding box center [236, 639] width 114 height 16
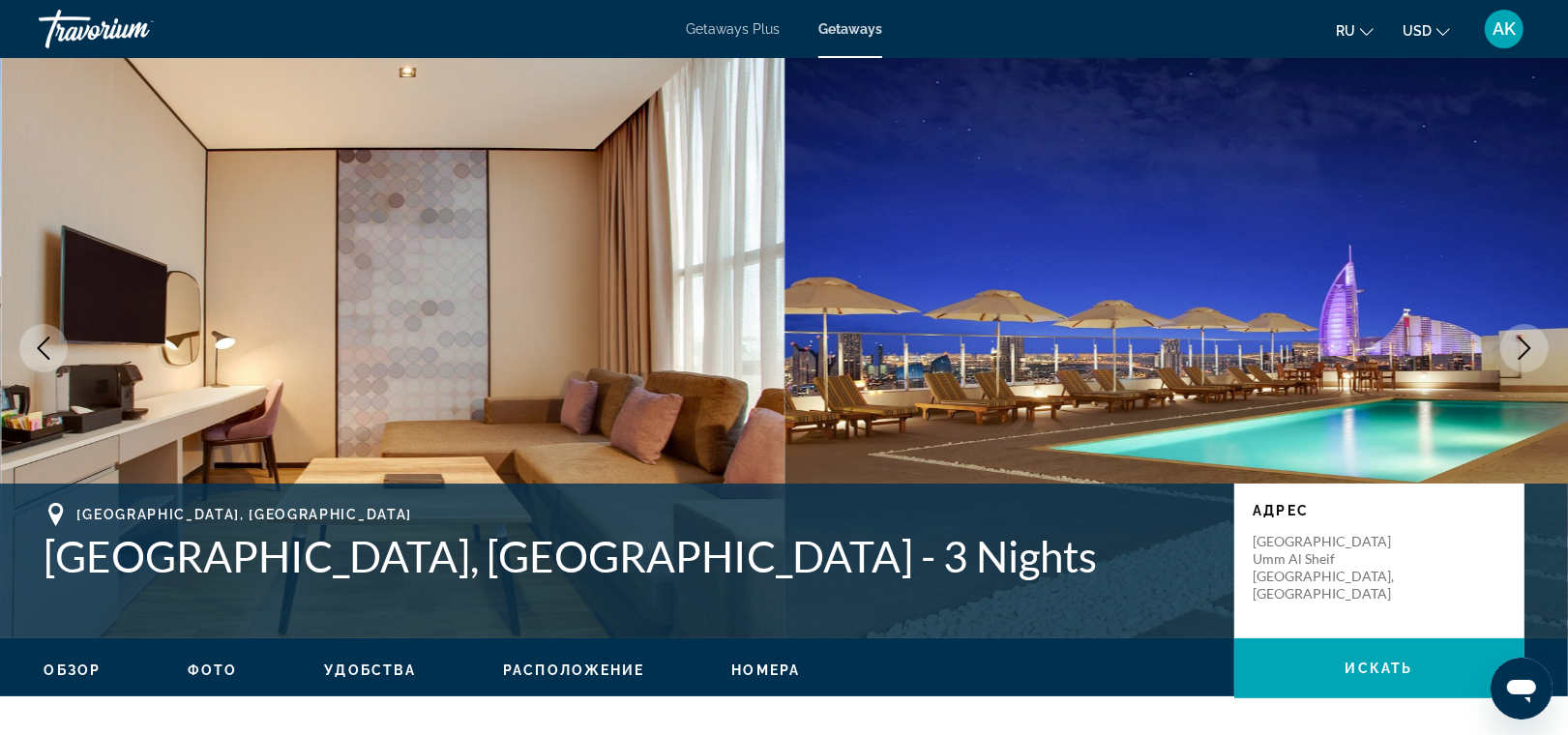
click at [1524, 345] on icon "Next image" at bounding box center [1525, 349] width 23 height 23
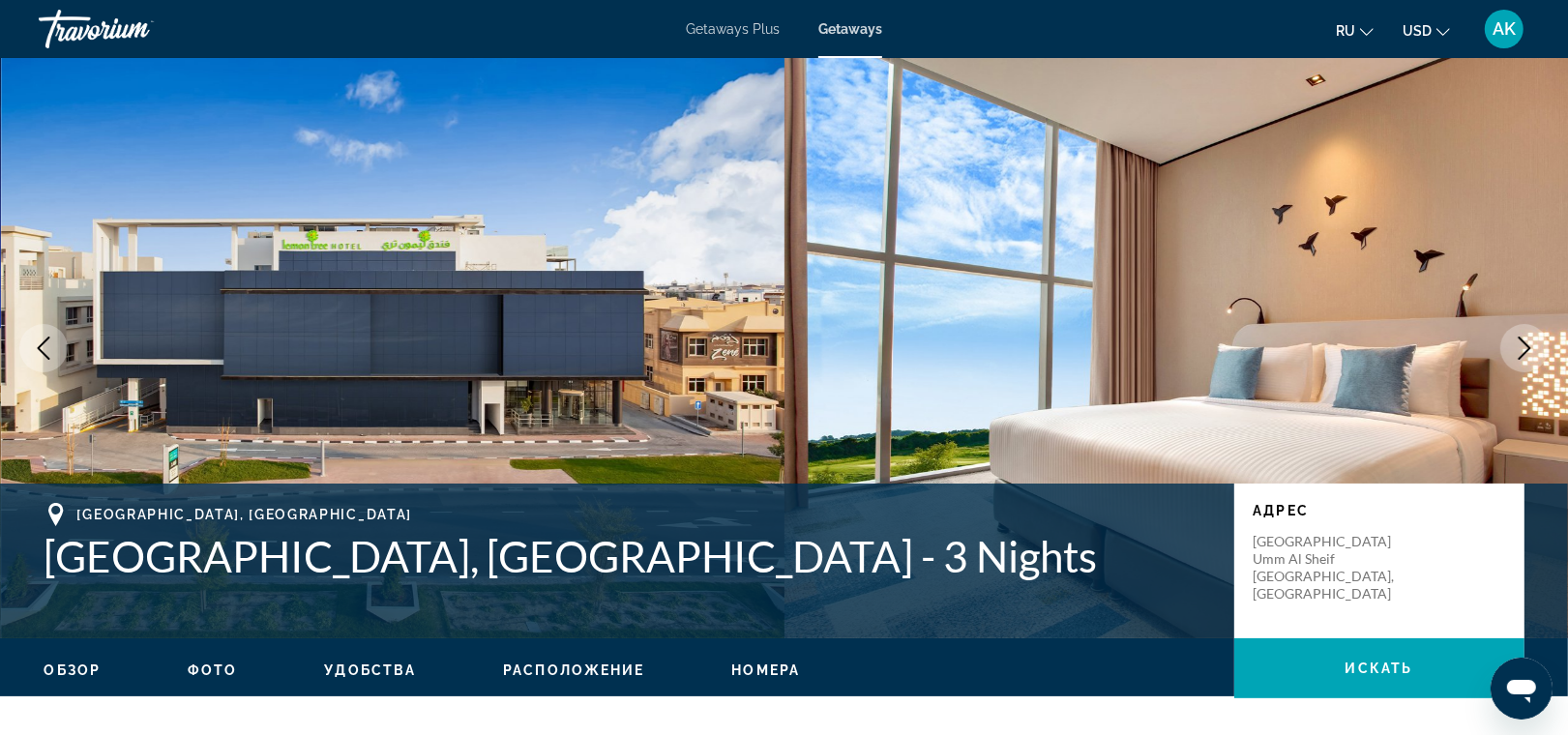
click at [1524, 345] on icon "Next image" at bounding box center [1525, 349] width 23 height 23
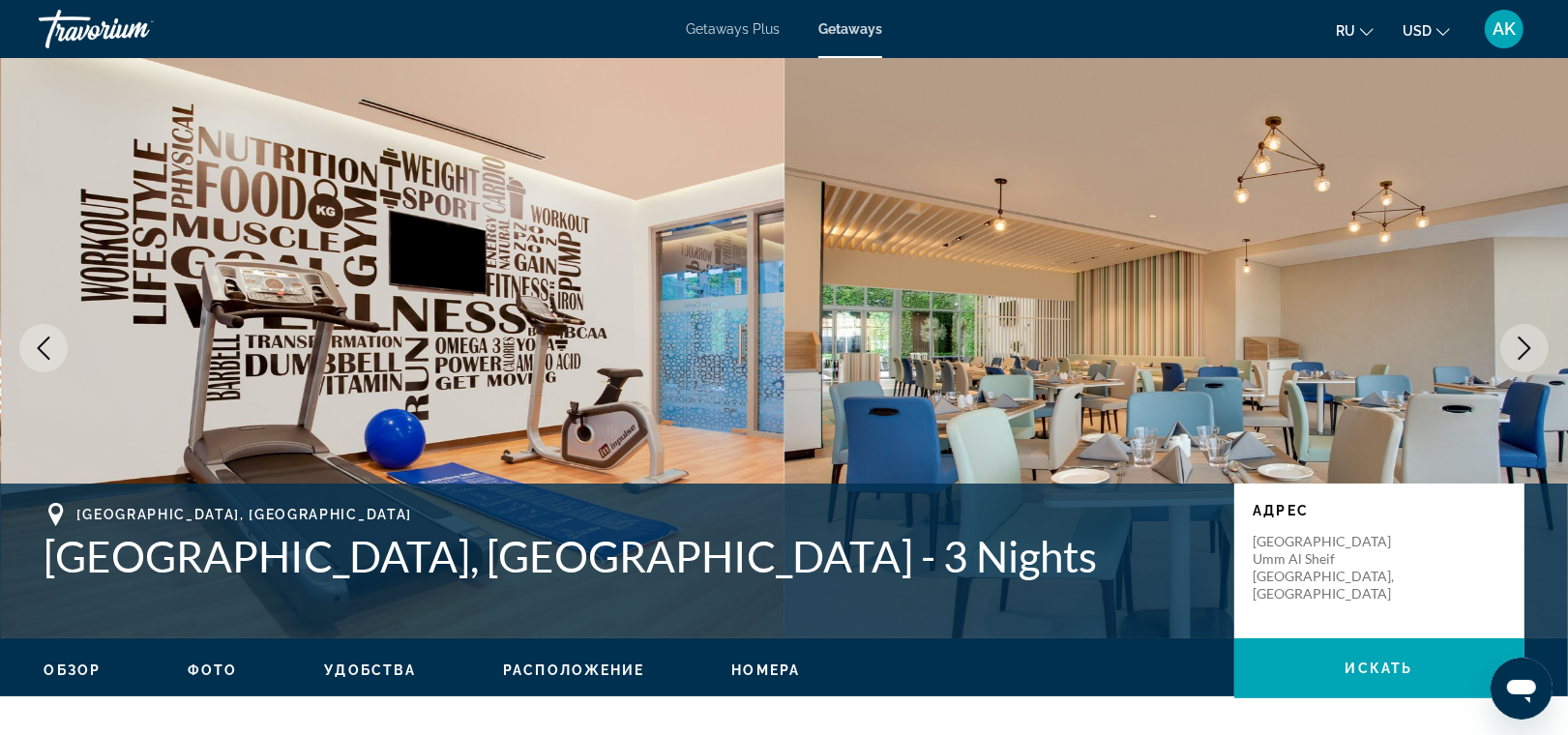
click at [1524, 345] on icon "Next image" at bounding box center [1525, 349] width 23 height 23
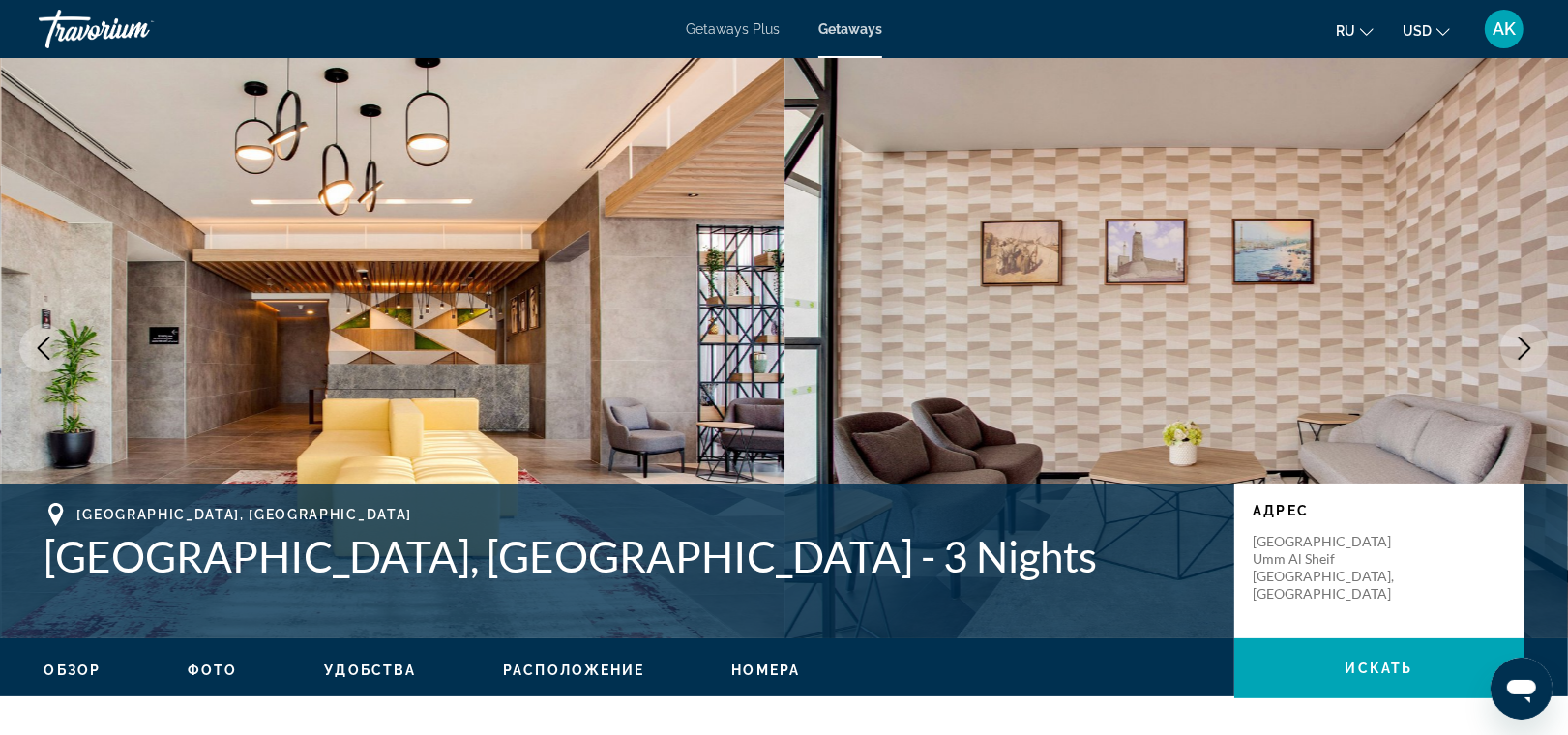
click at [1524, 345] on icon "Next image" at bounding box center [1525, 349] width 23 height 23
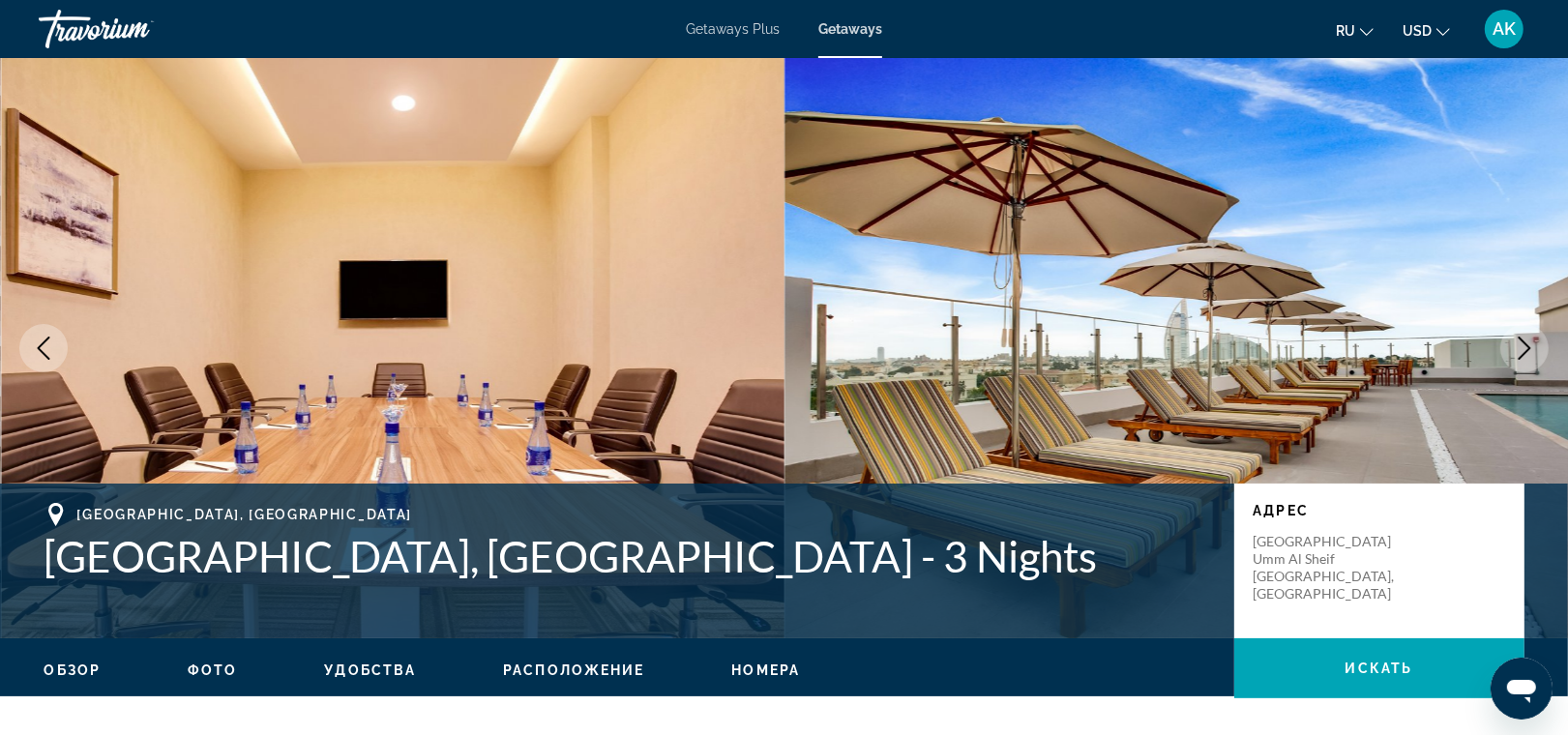
click at [1524, 345] on icon "Next image" at bounding box center [1525, 349] width 23 height 23
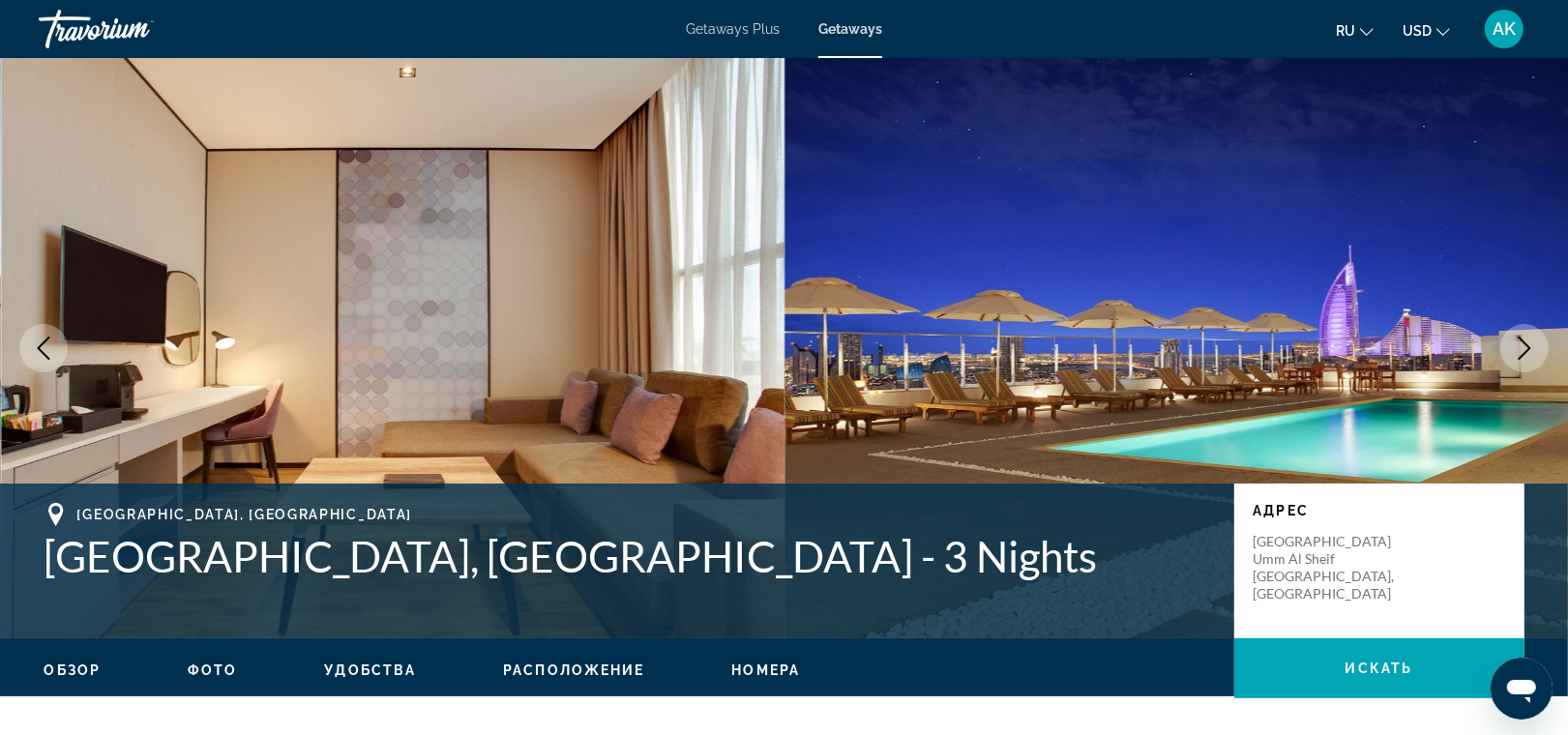
click at [1524, 345] on icon "Next image" at bounding box center [1525, 349] width 23 height 23
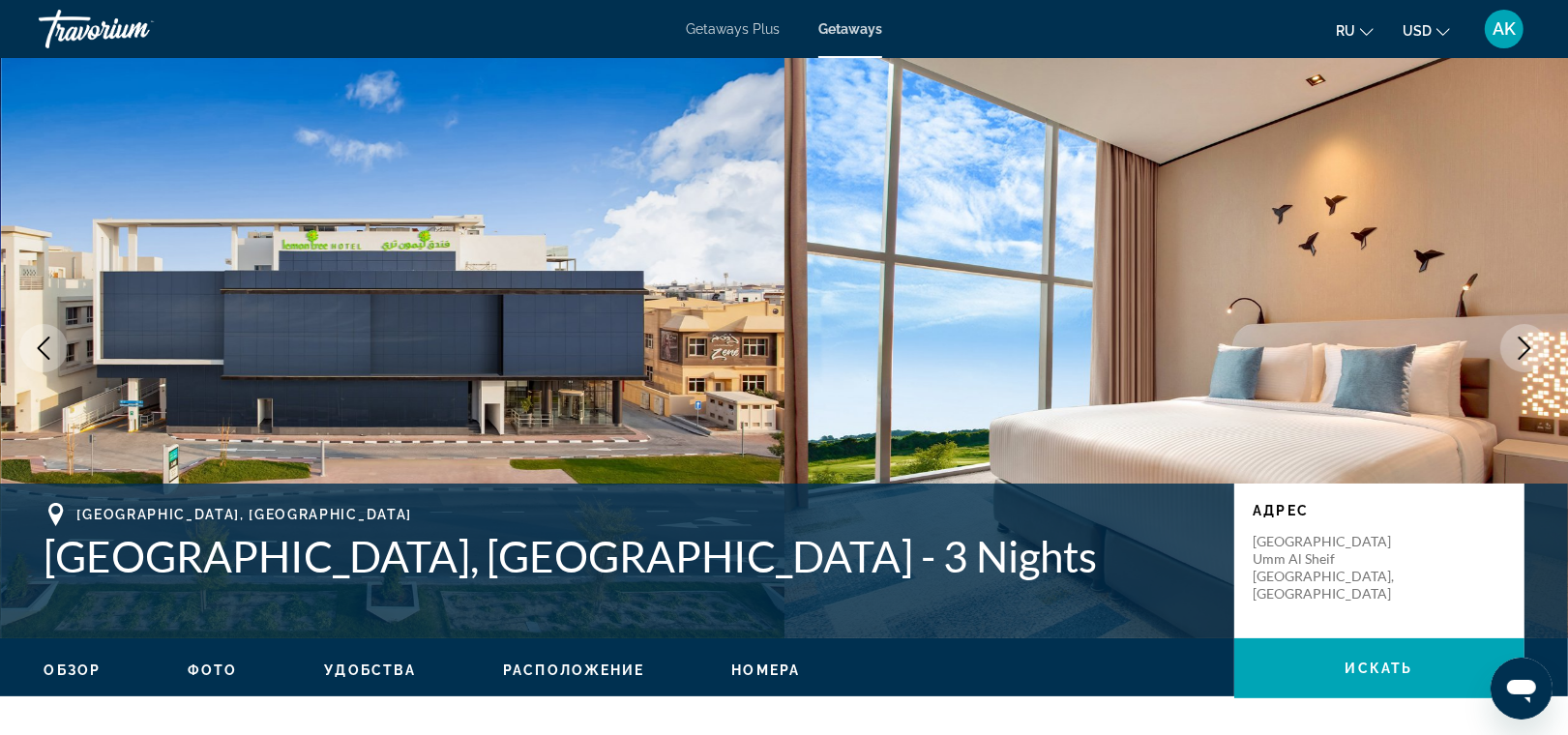
click at [1524, 346] on icon "Next image" at bounding box center [1525, 349] width 23 height 23
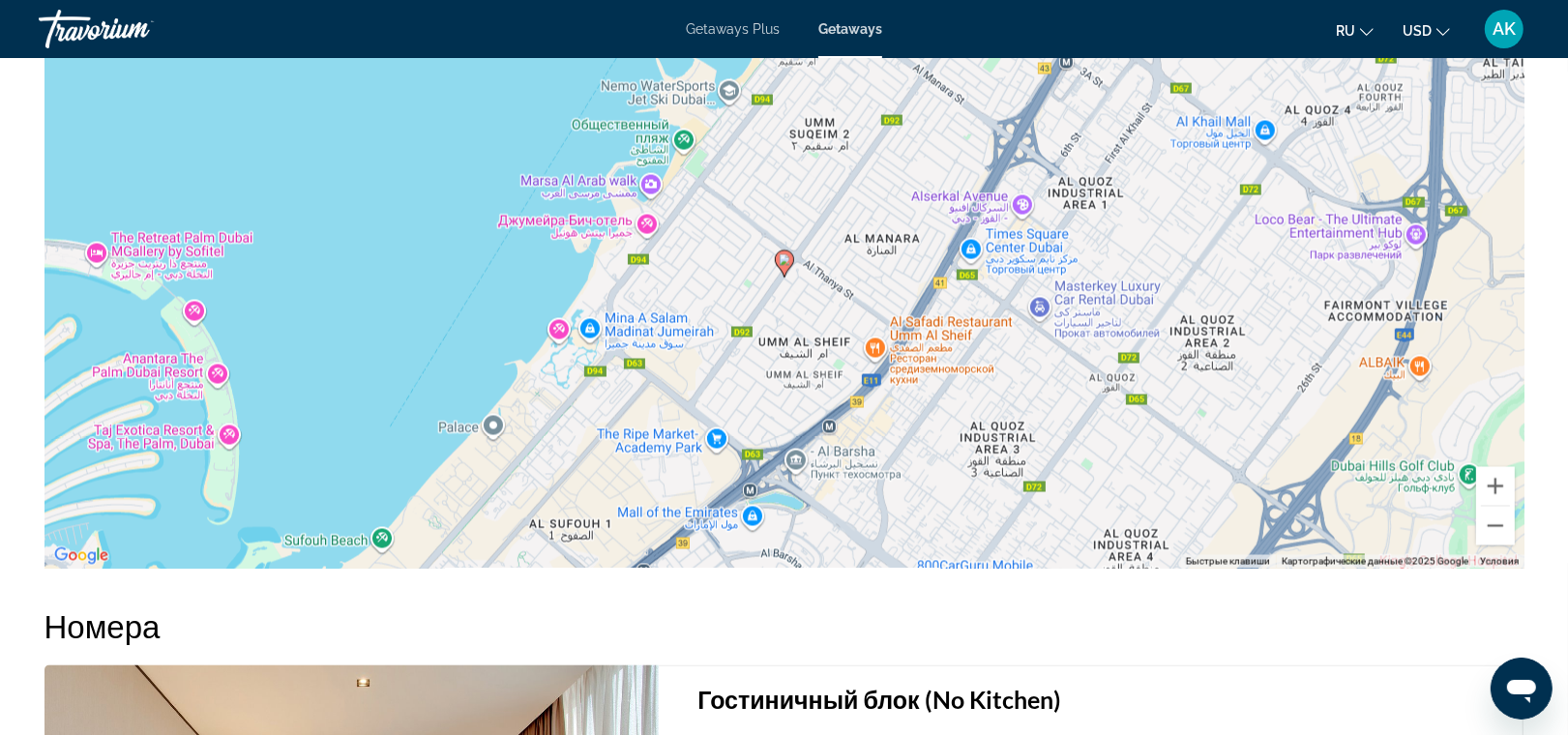
scroll to position [2919, 0]
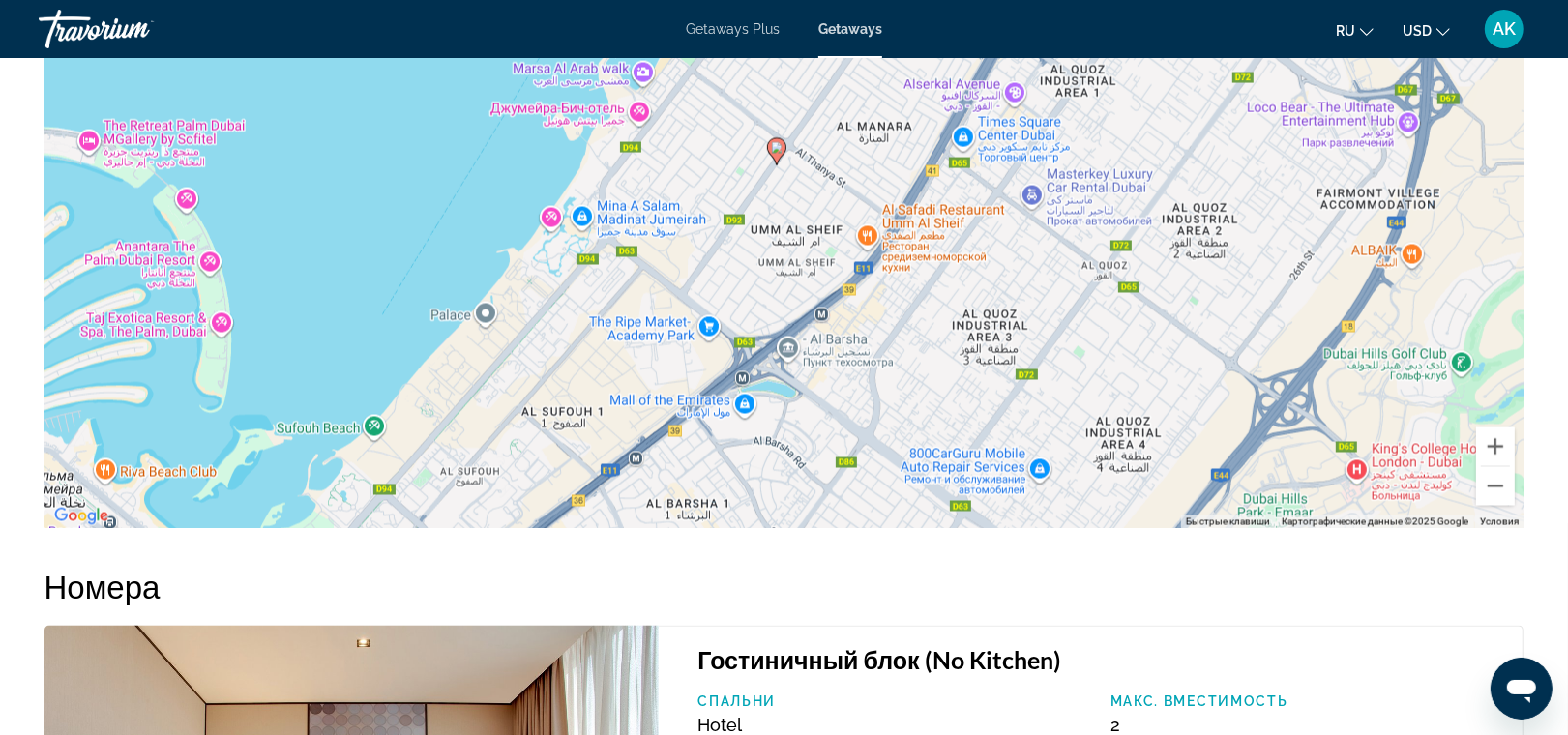
drag, startPoint x: 759, startPoint y: 248, endPoint x: 751, endPoint y: 174, distance: 74.4
click at [751, 174] on div "Чтобы активировать перетаскивание с помощью клавиатуры, нажмите Alt + Ввод. Пос…" at bounding box center [784, 239] width 1480 height 580
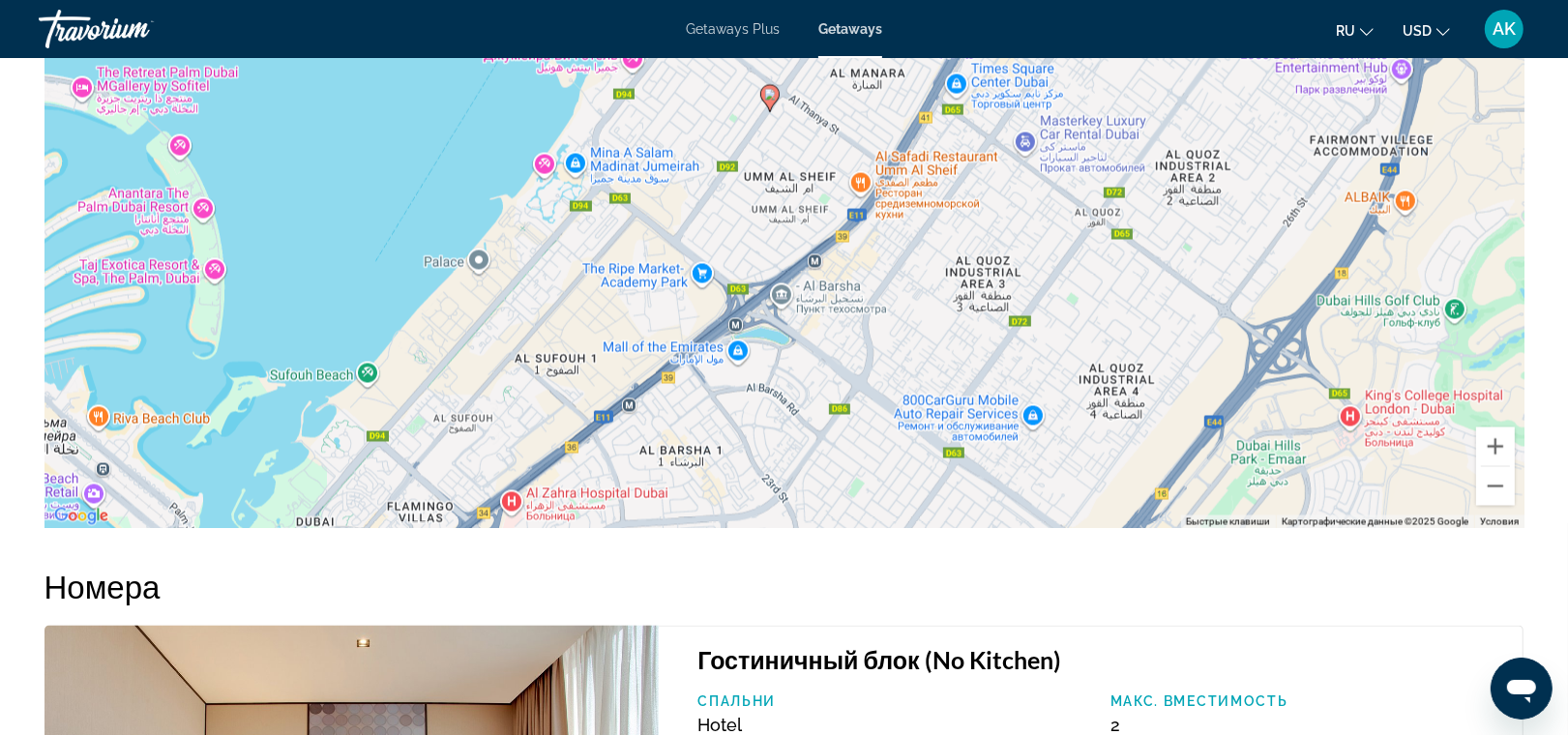
drag, startPoint x: 755, startPoint y: 244, endPoint x: 748, endPoint y: 190, distance: 54.5
click at [748, 190] on div "Чтобы активировать перетаскивание с помощью клавиатуры, нажмите Alt + Ввод. Пос…" at bounding box center [784, 239] width 1480 height 580
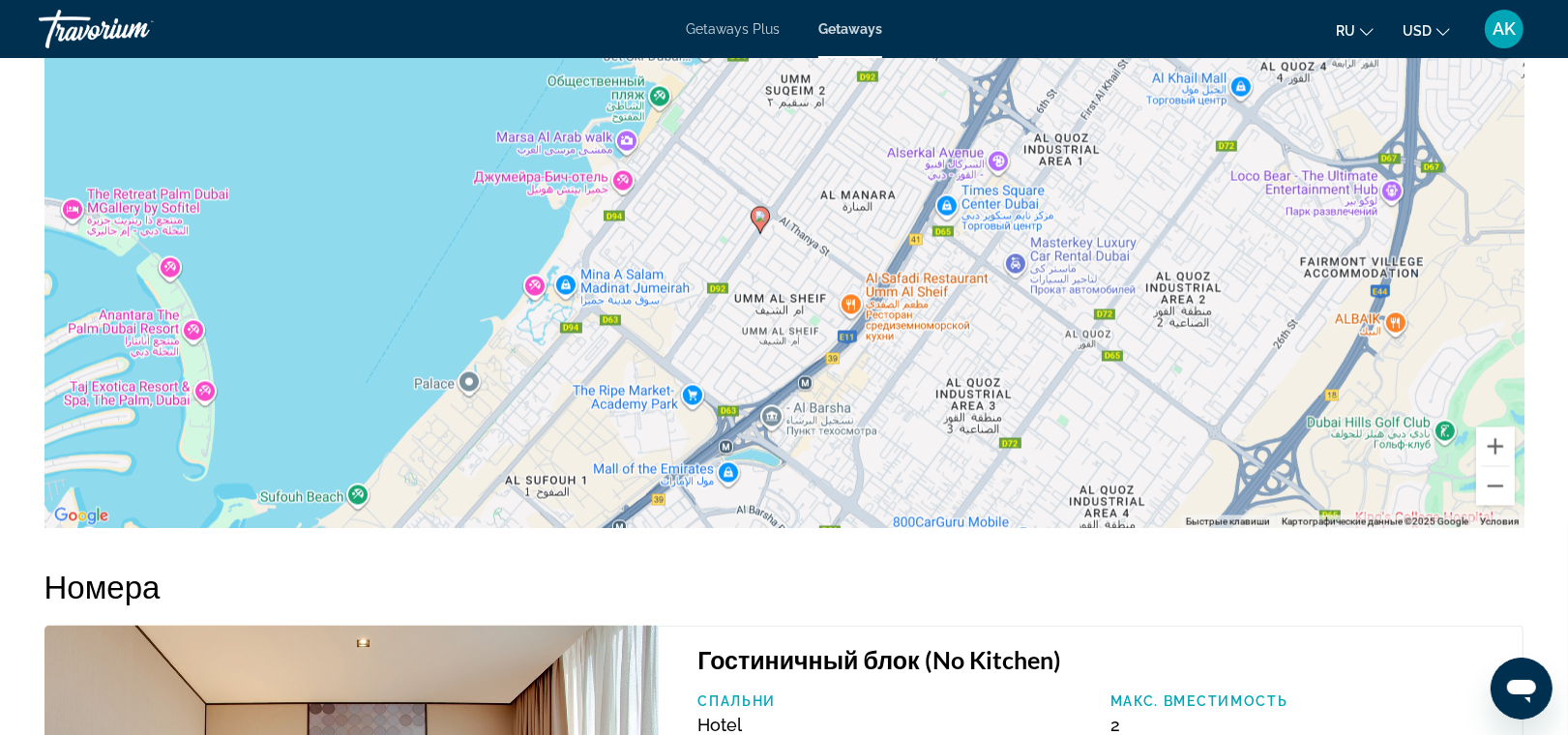
drag, startPoint x: 748, startPoint y: 200, endPoint x: 738, endPoint y: 325, distance: 125.4
click at [738, 325] on div "Чтобы активировать перетаскивание с помощью клавиатуры, нажмите Alt + Ввод. Пос…" at bounding box center [784, 239] width 1480 height 580
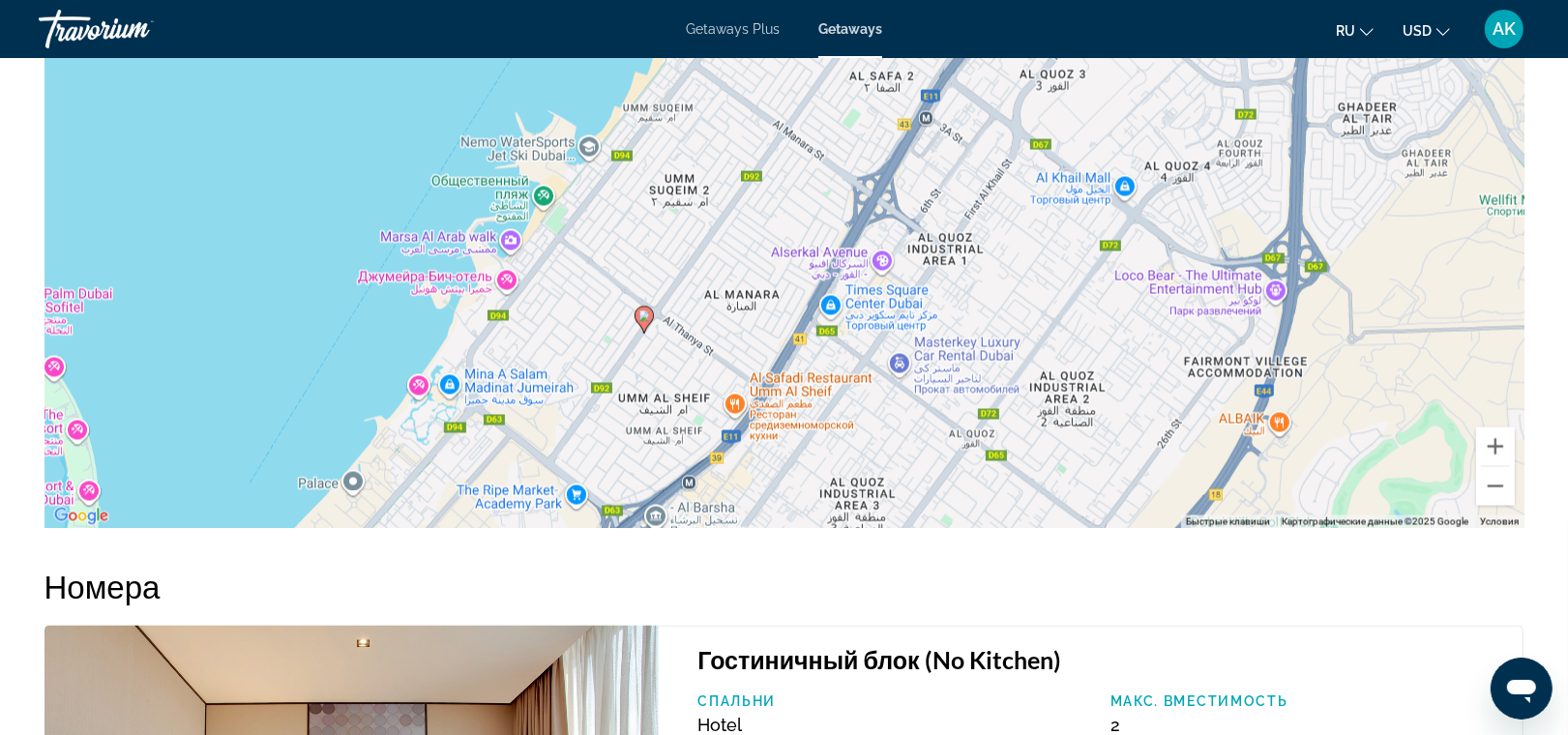
drag, startPoint x: 757, startPoint y: 296, endPoint x: 638, endPoint y: 399, distance: 157.4
click at [638, 399] on div "Чтобы активировать перетаскивание с помощью клавиатуры, нажмите Alt + Ввод. Пос…" at bounding box center [784, 239] width 1480 height 580
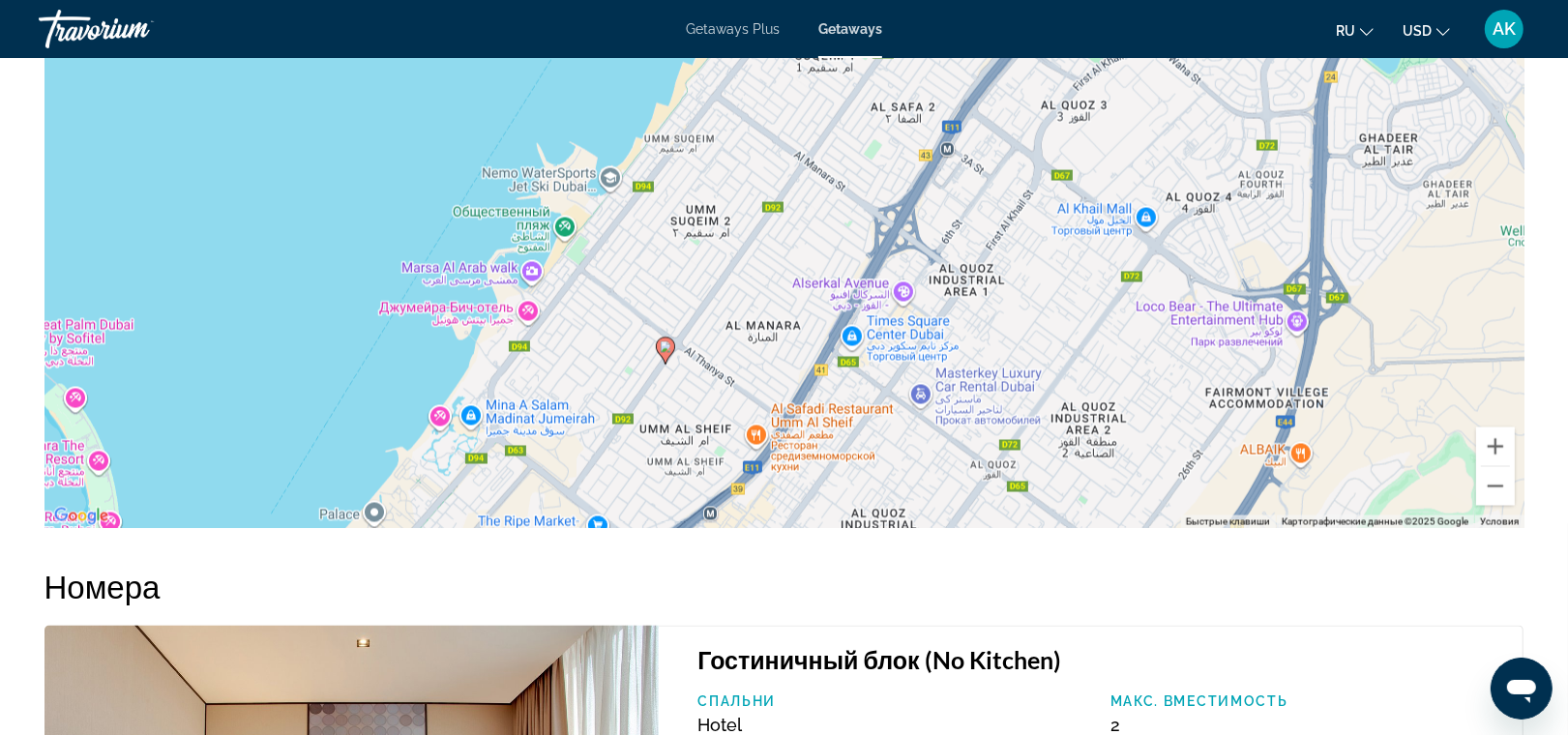
drag, startPoint x: 827, startPoint y: 107, endPoint x: 852, endPoint y: 127, distance: 32.0
click at [852, 127] on div "Чтобы активировать перетаскивание с помощью клавиатуры, нажмите Alt + Ввод. Пос…" at bounding box center [784, 239] width 1480 height 580
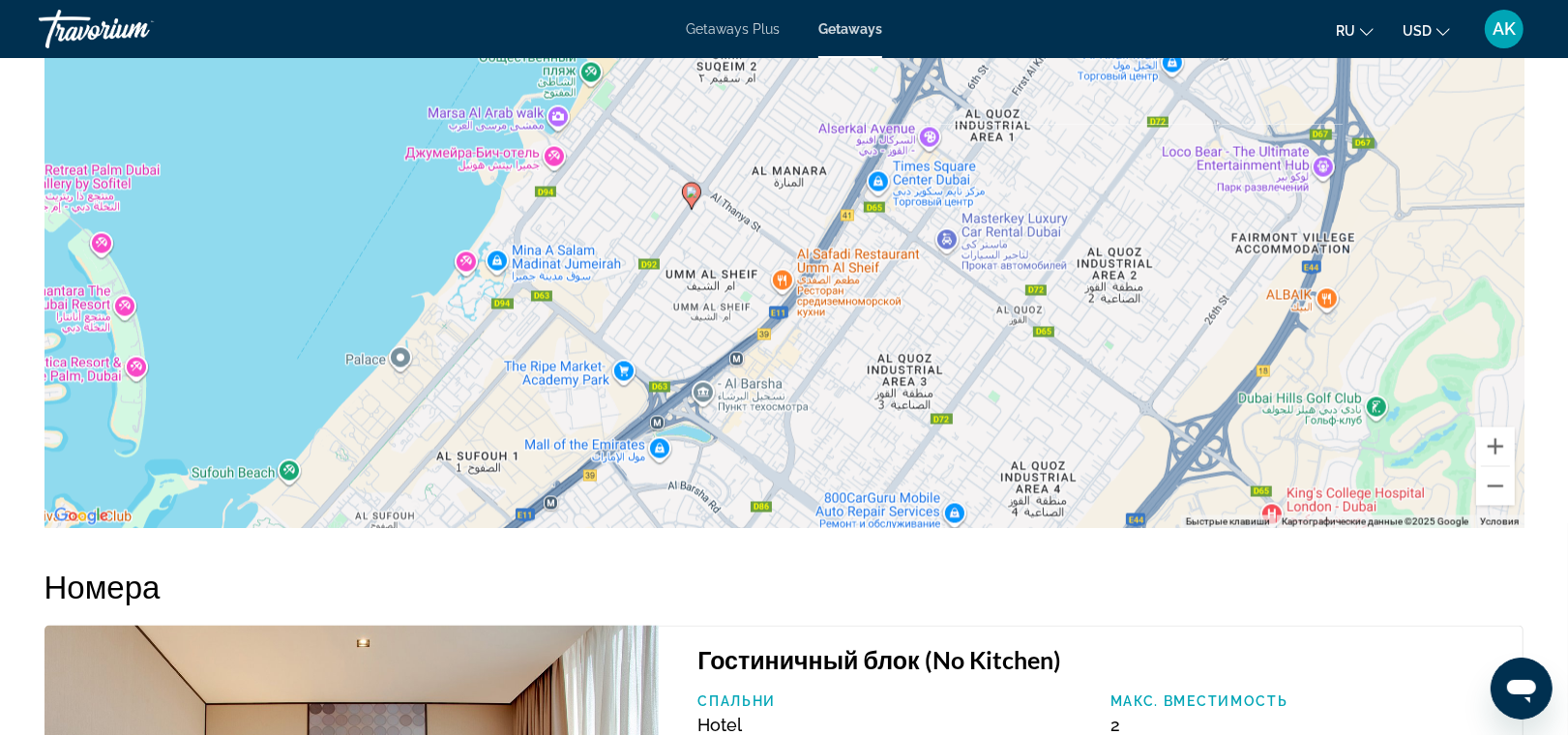
drag, startPoint x: 661, startPoint y: 337, endPoint x: 682, endPoint y: 189, distance: 149.5
click at [682, 189] on div "Чтобы активировать перетаскивание с помощью клавиатуры, нажмите Alt + Ввод. Пос…" at bounding box center [784, 239] width 1480 height 580
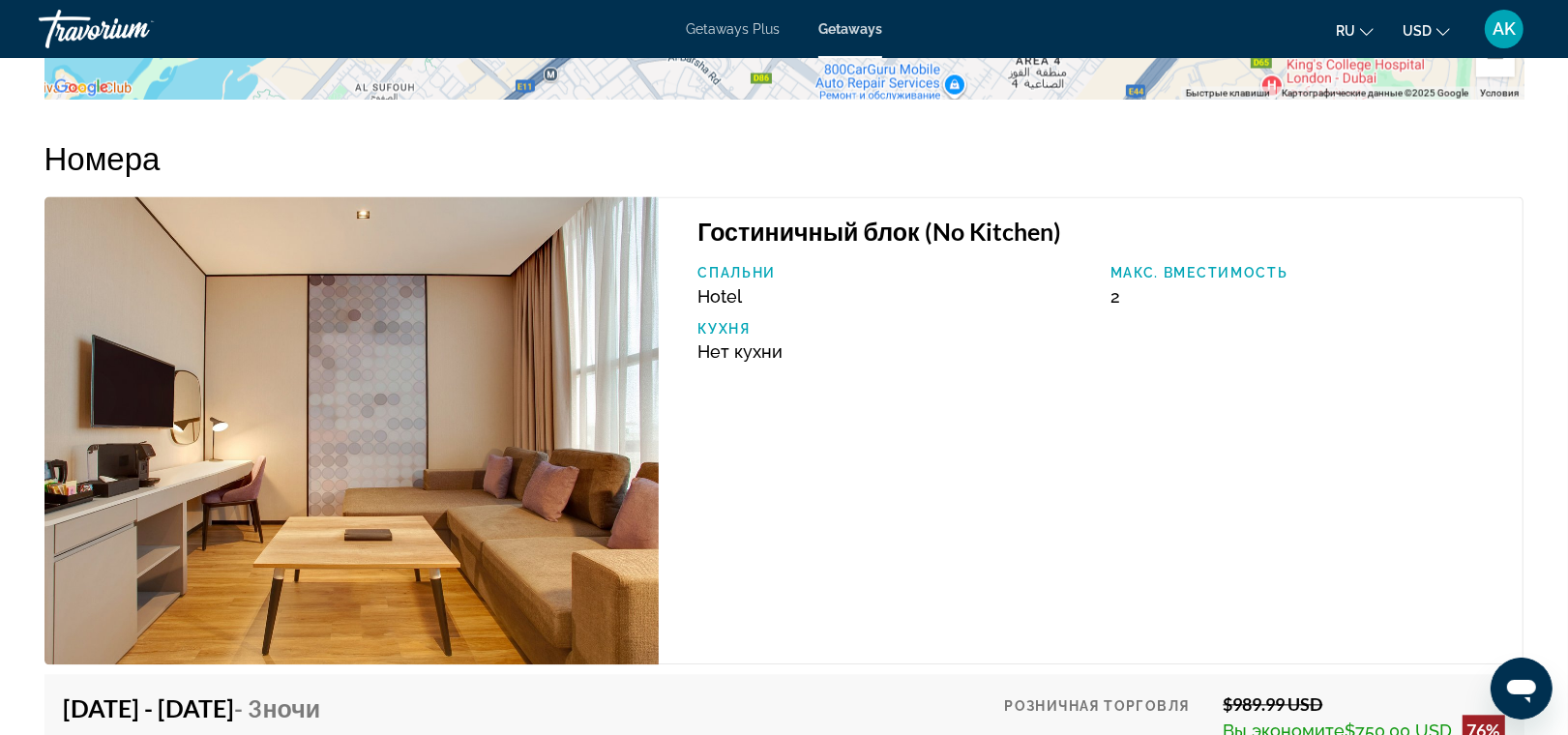
scroll to position [3335, 0]
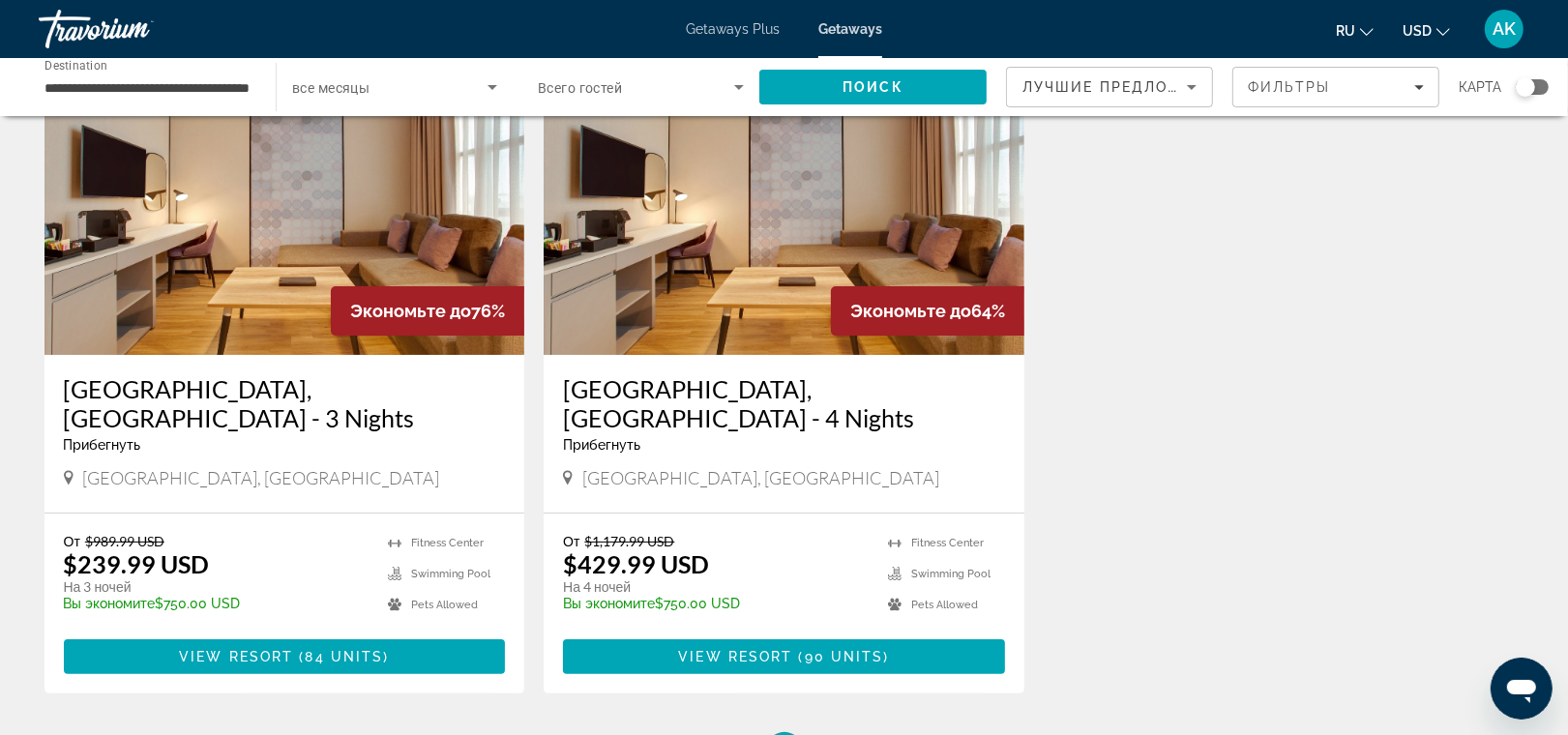
scroll to position [157, 0]
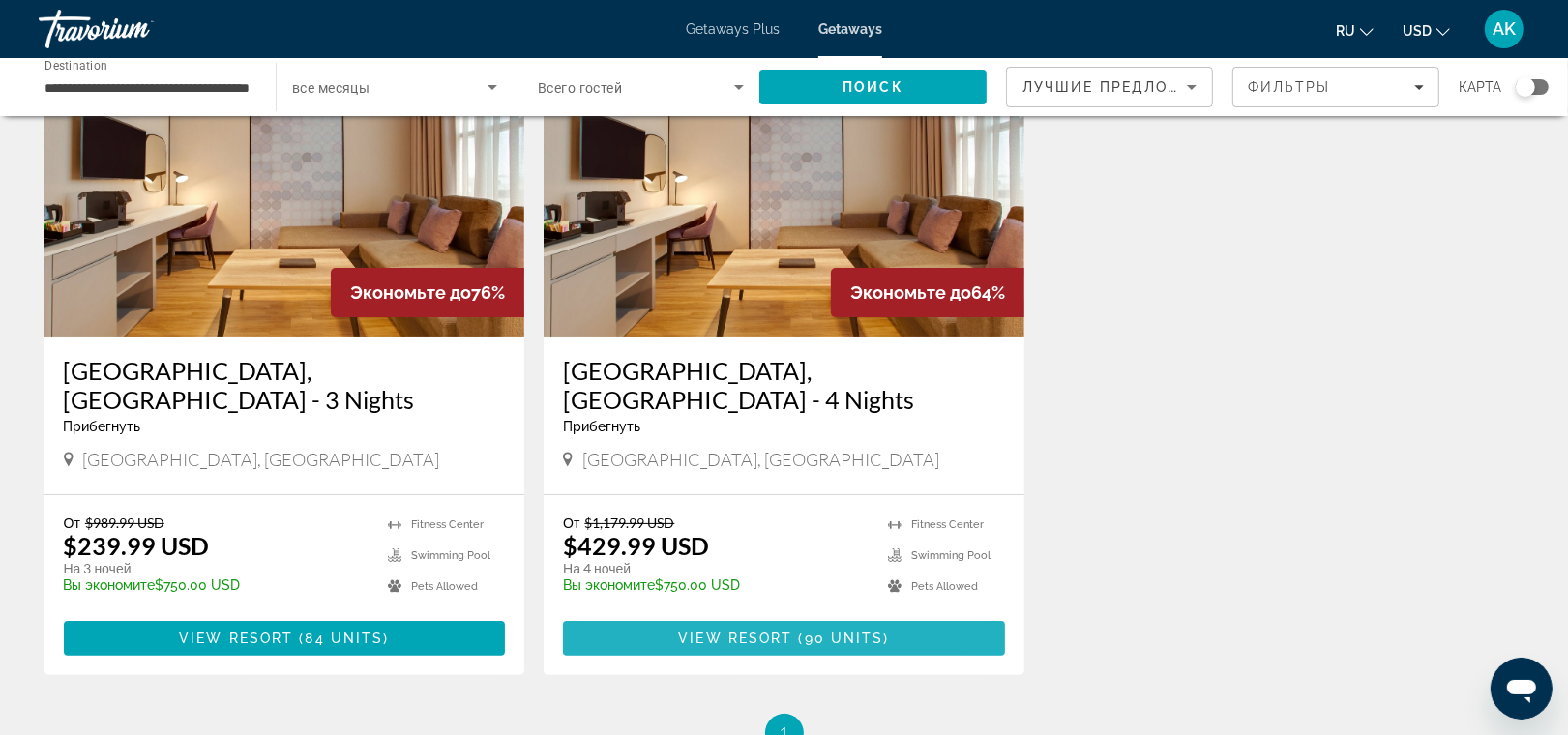
click at [740, 615] on span "Main content" at bounding box center [784, 639] width 442 height 47
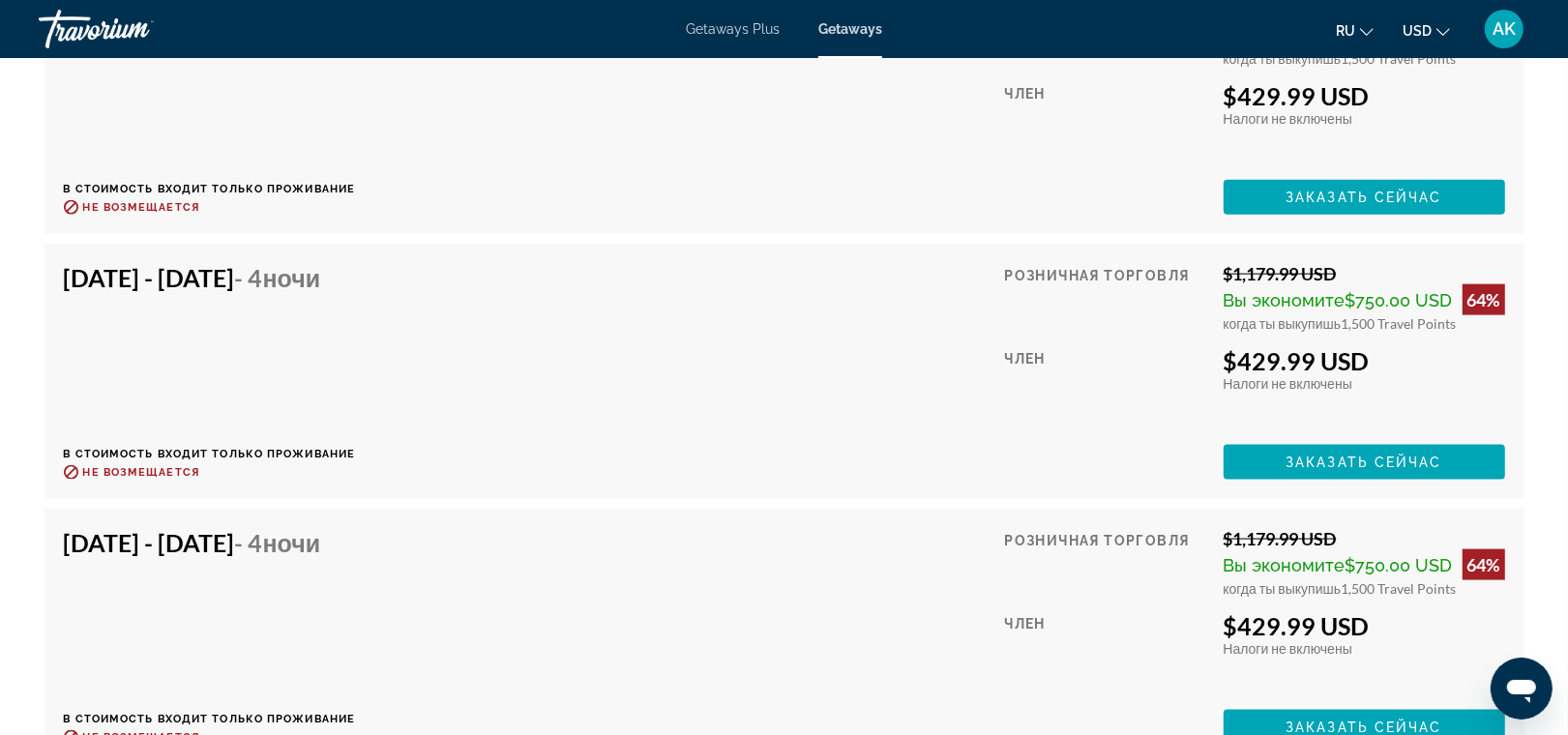
scroll to position [8295, 0]
